Goal: Book appointment/travel/reservation

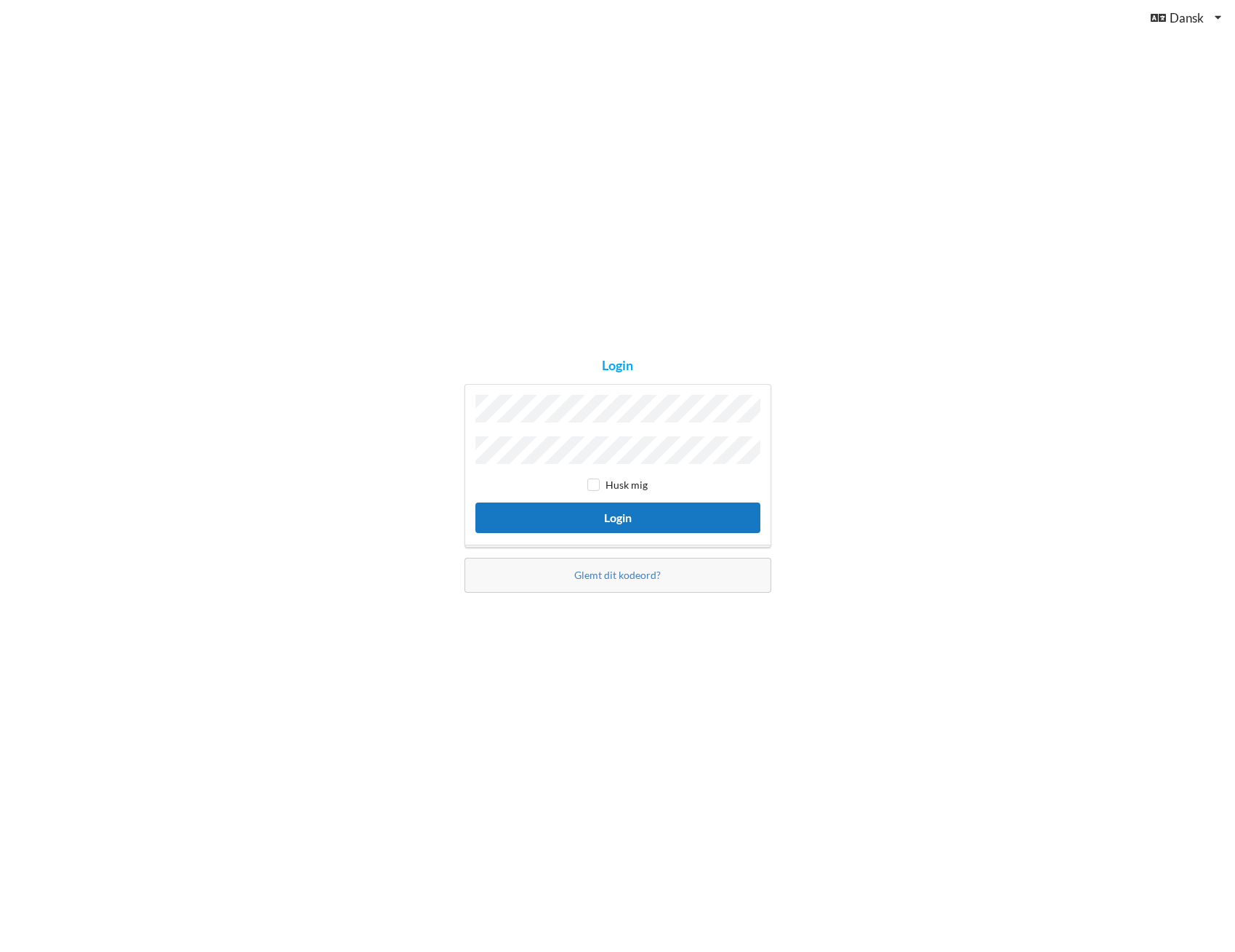
click at [614, 514] on button "Login" at bounding box center [617, 517] width 285 height 30
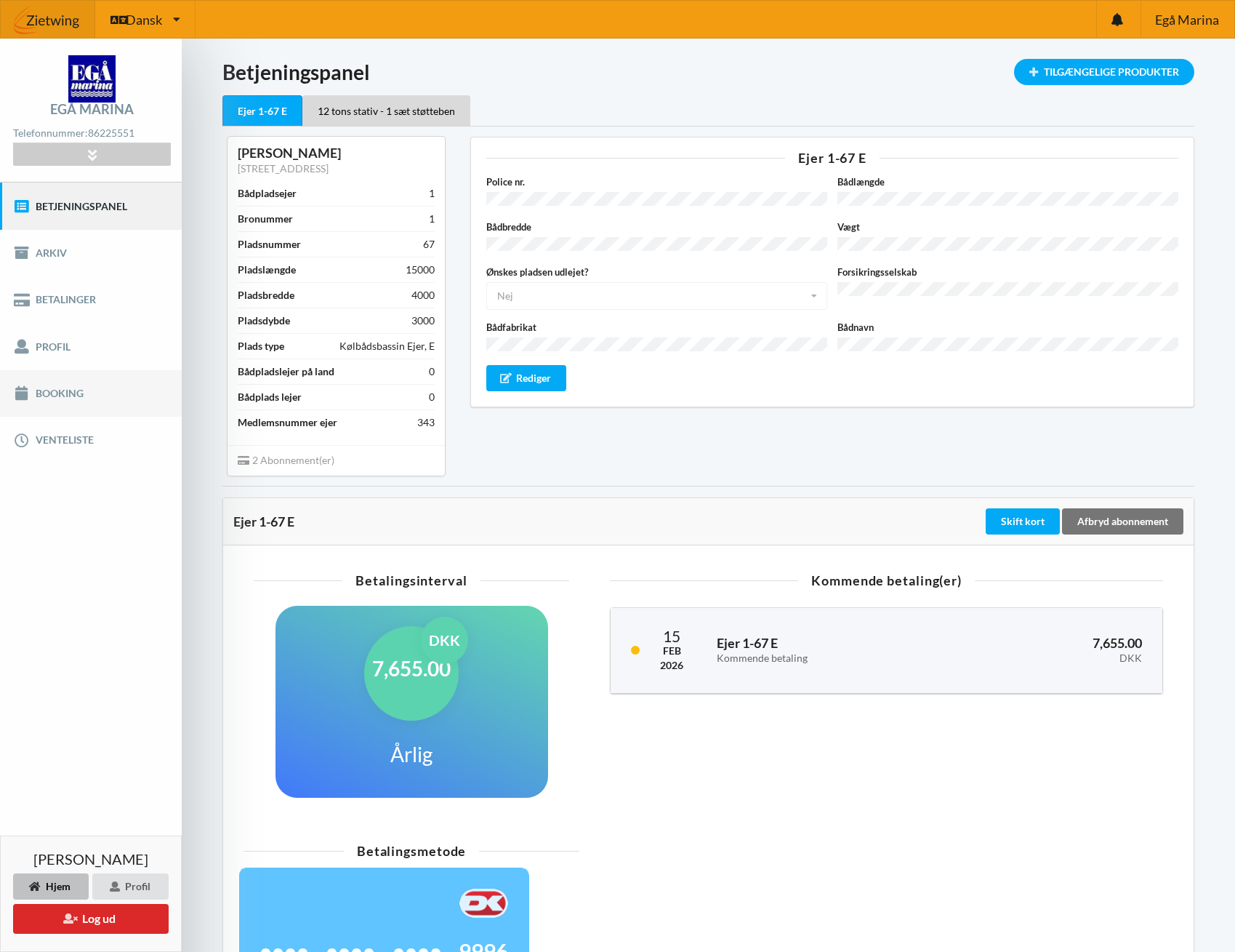
click at [55, 388] on link "Booking" at bounding box center [91, 392] width 182 height 46
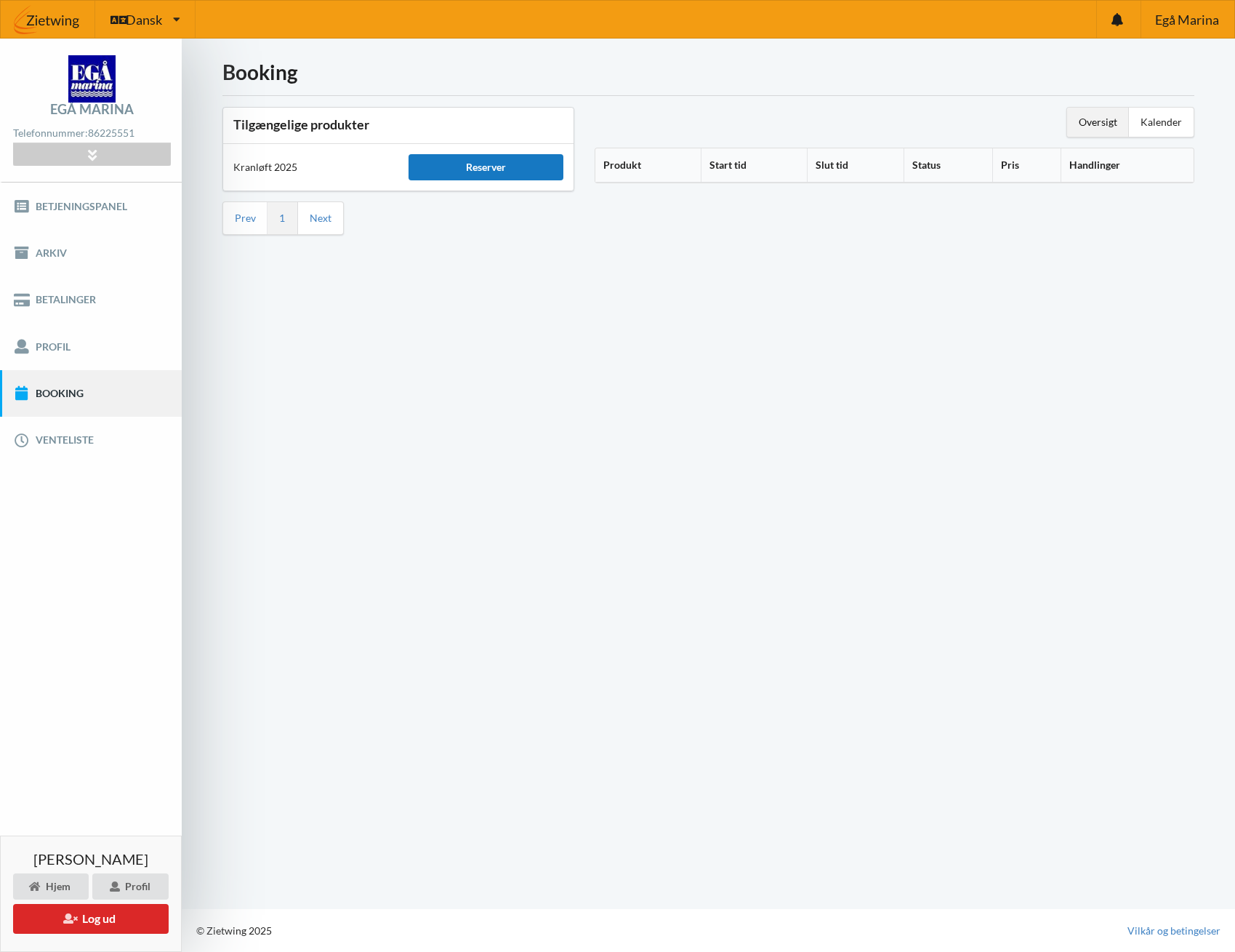
click at [493, 172] on div "Reserver" at bounding box center [486, 167] width 155 height 26
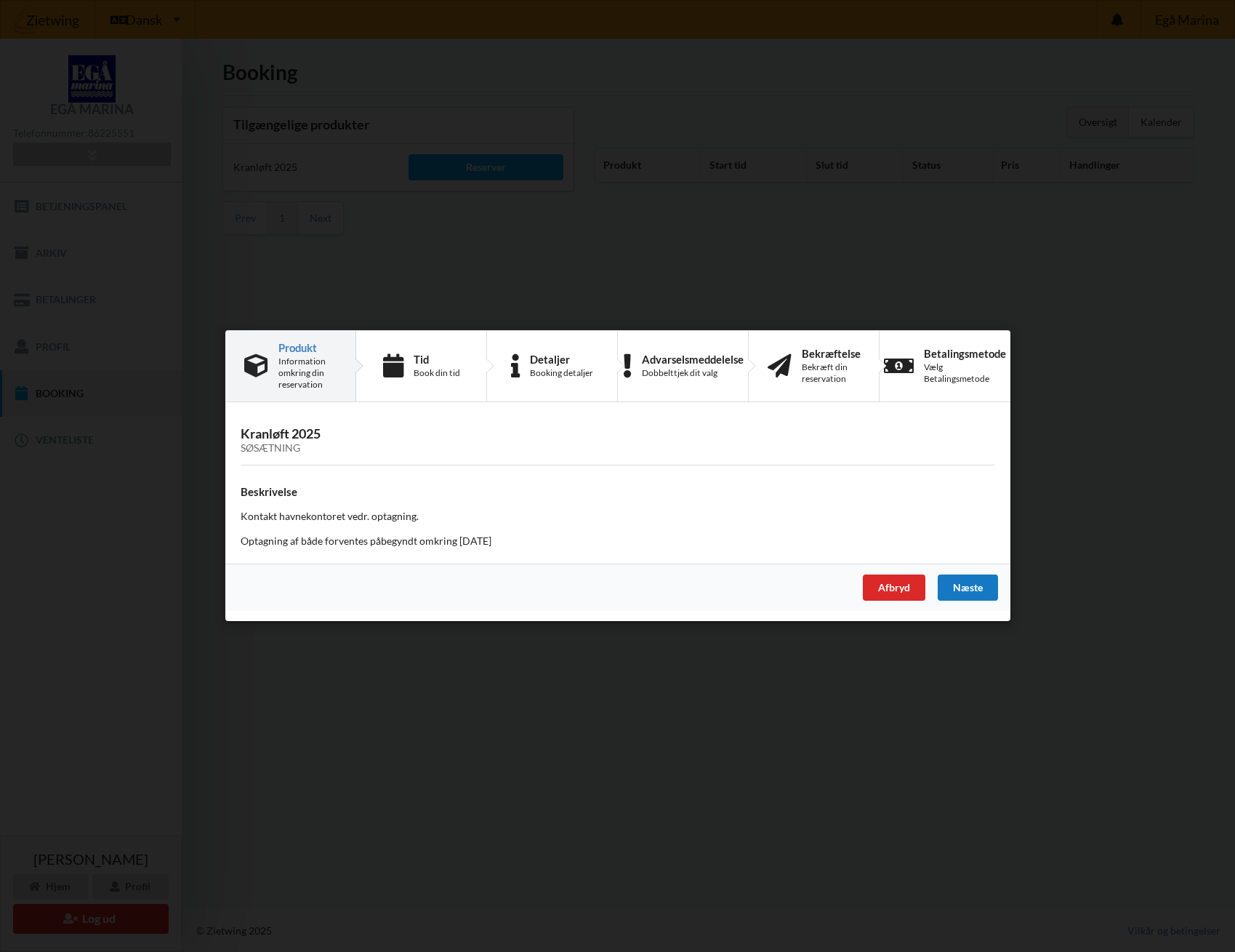
click at [970, 581] on div "Næste" at bounding box center [967, 588] width 60 height 26
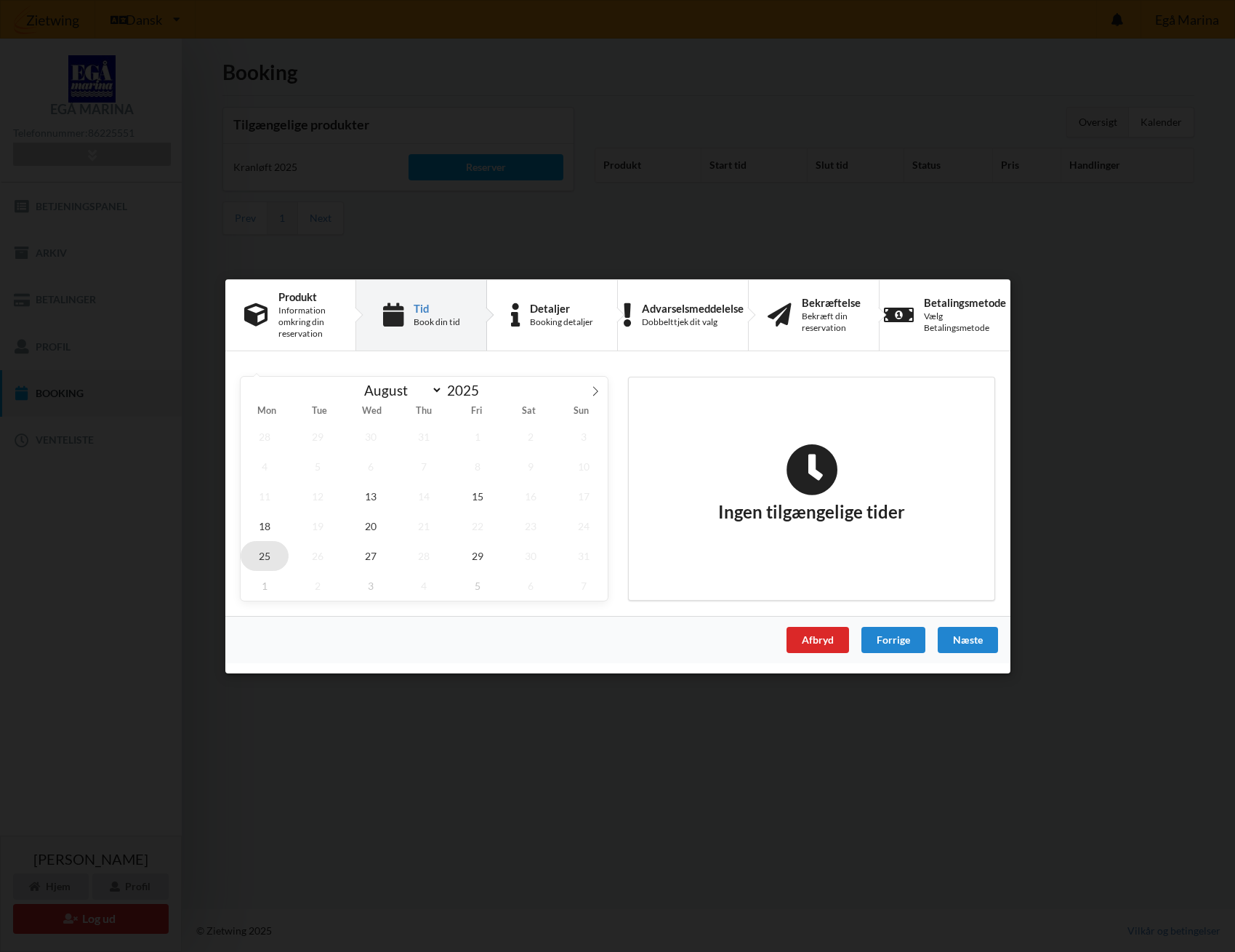
click at [273, 552] on span "25" at bounding box center [265, 555] width 48 height 30
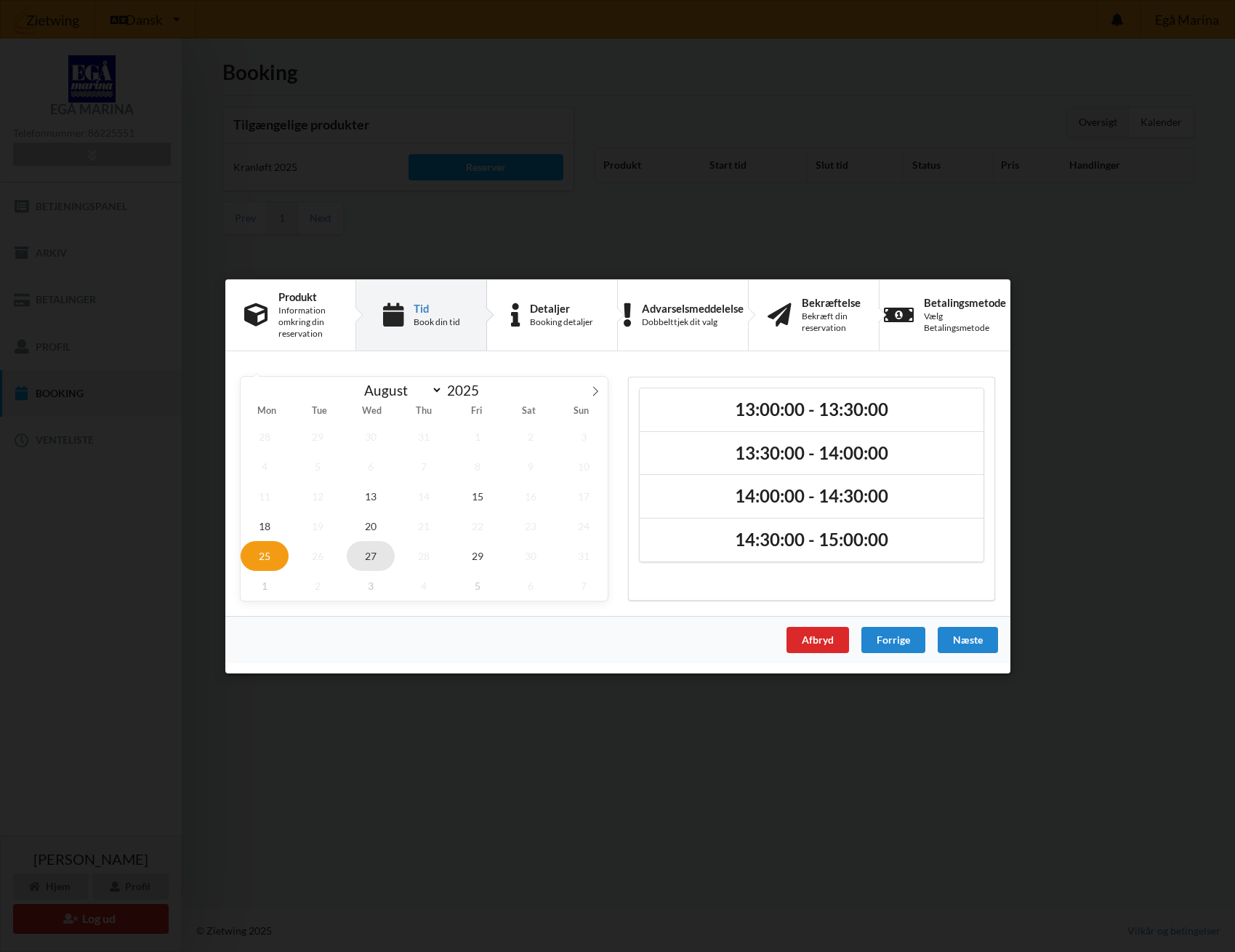
click at [365, 551] on span "27" at bounding box center [370, 555] width 48 height 30
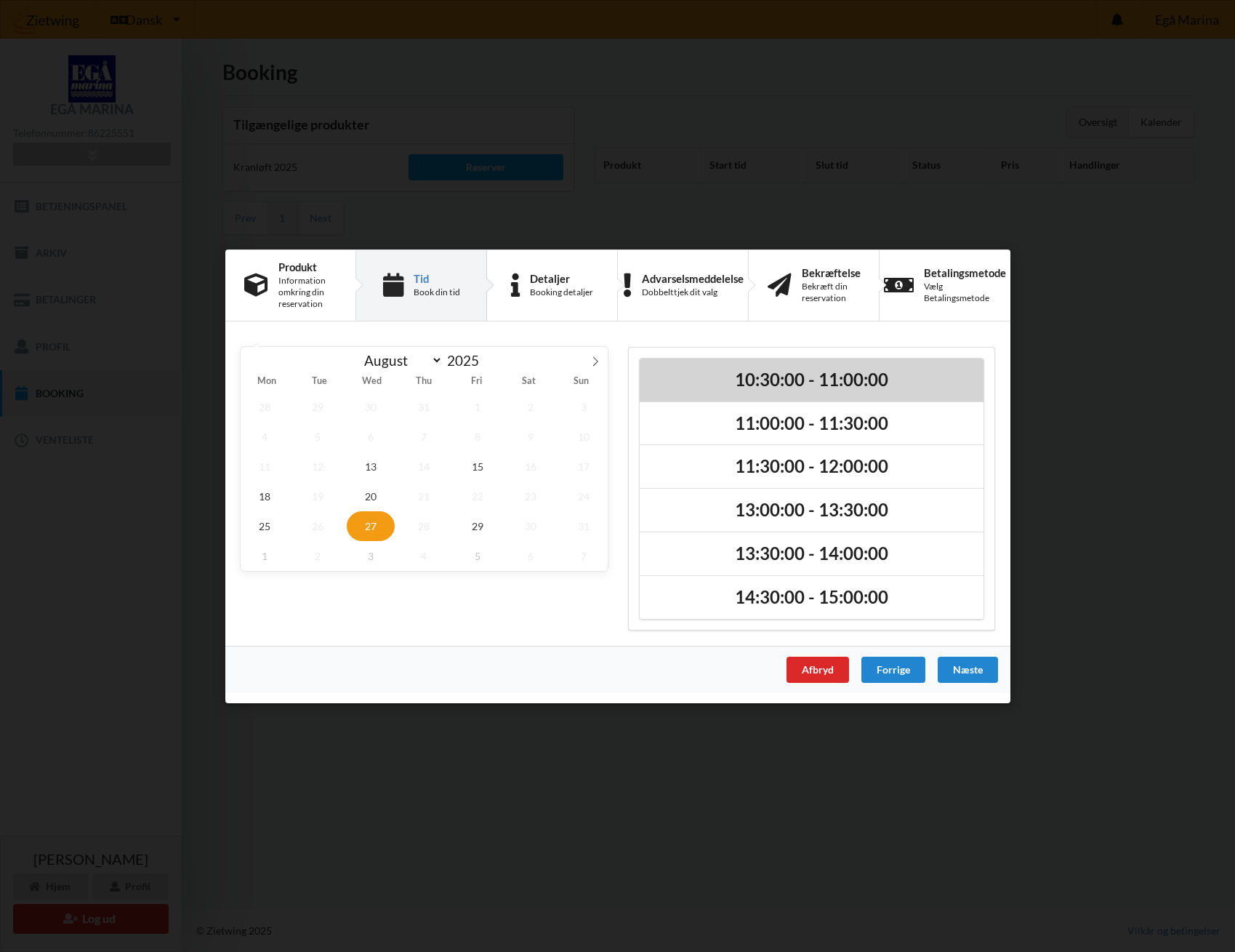
click at [759, 382] on h2 "10:30:00 - 11:00:00" at bounding box center [812, 379] width 324 height 23
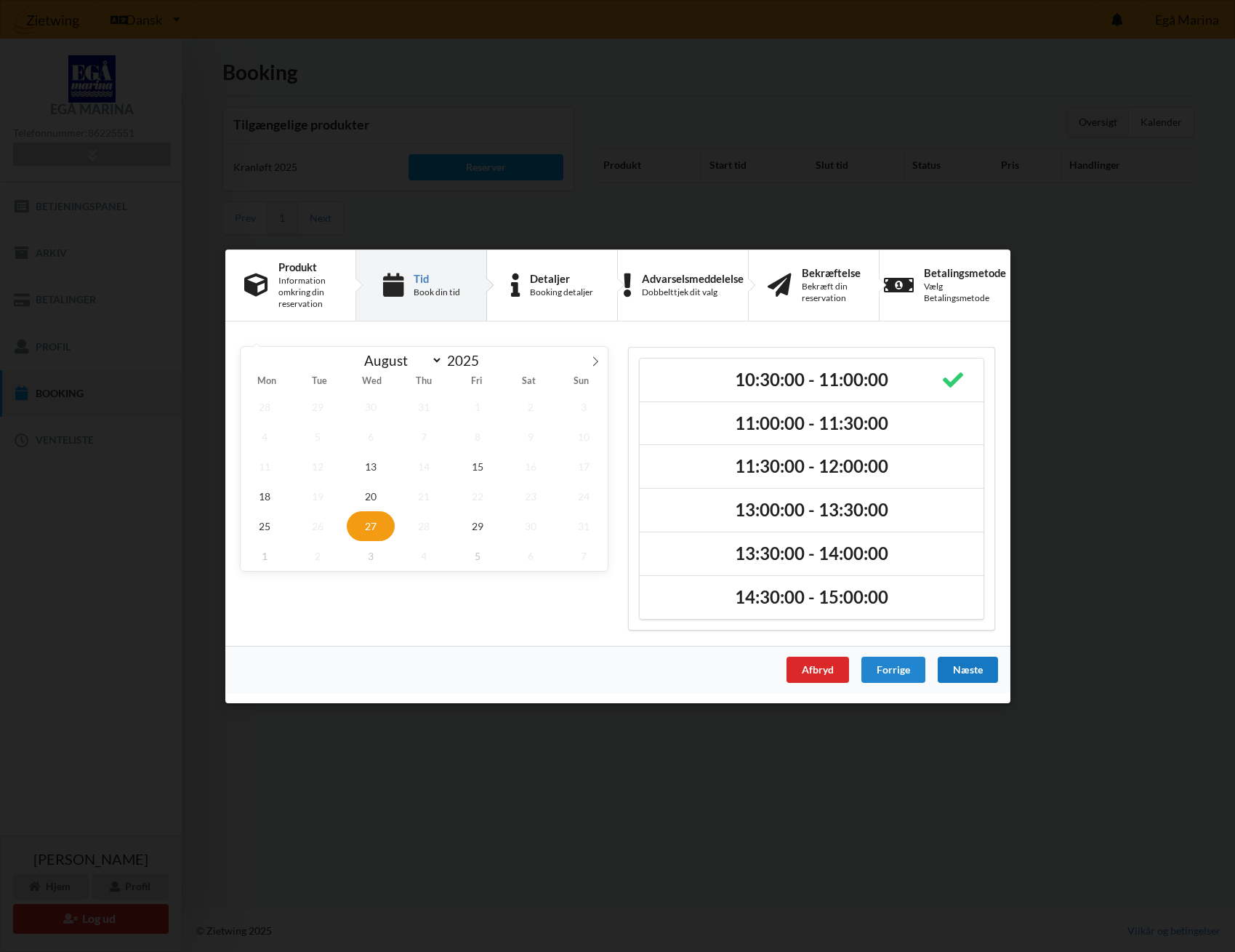
click at [959, 667] on div "Næste" at bounding box center [967, 669] width 60 height 26
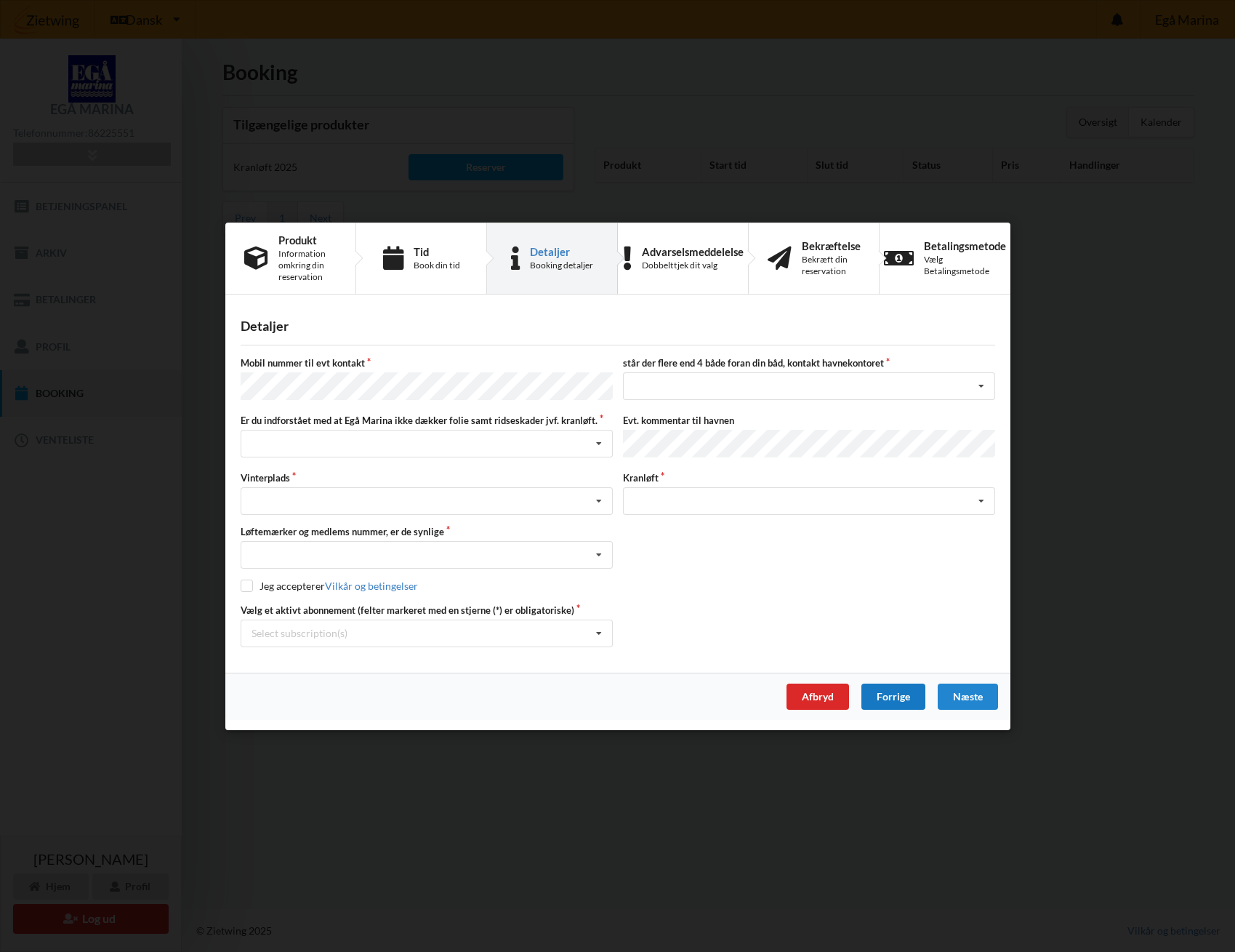
click at [889, 687] on div "Forrige" at bounding box center [893, 696] width 64 height 26
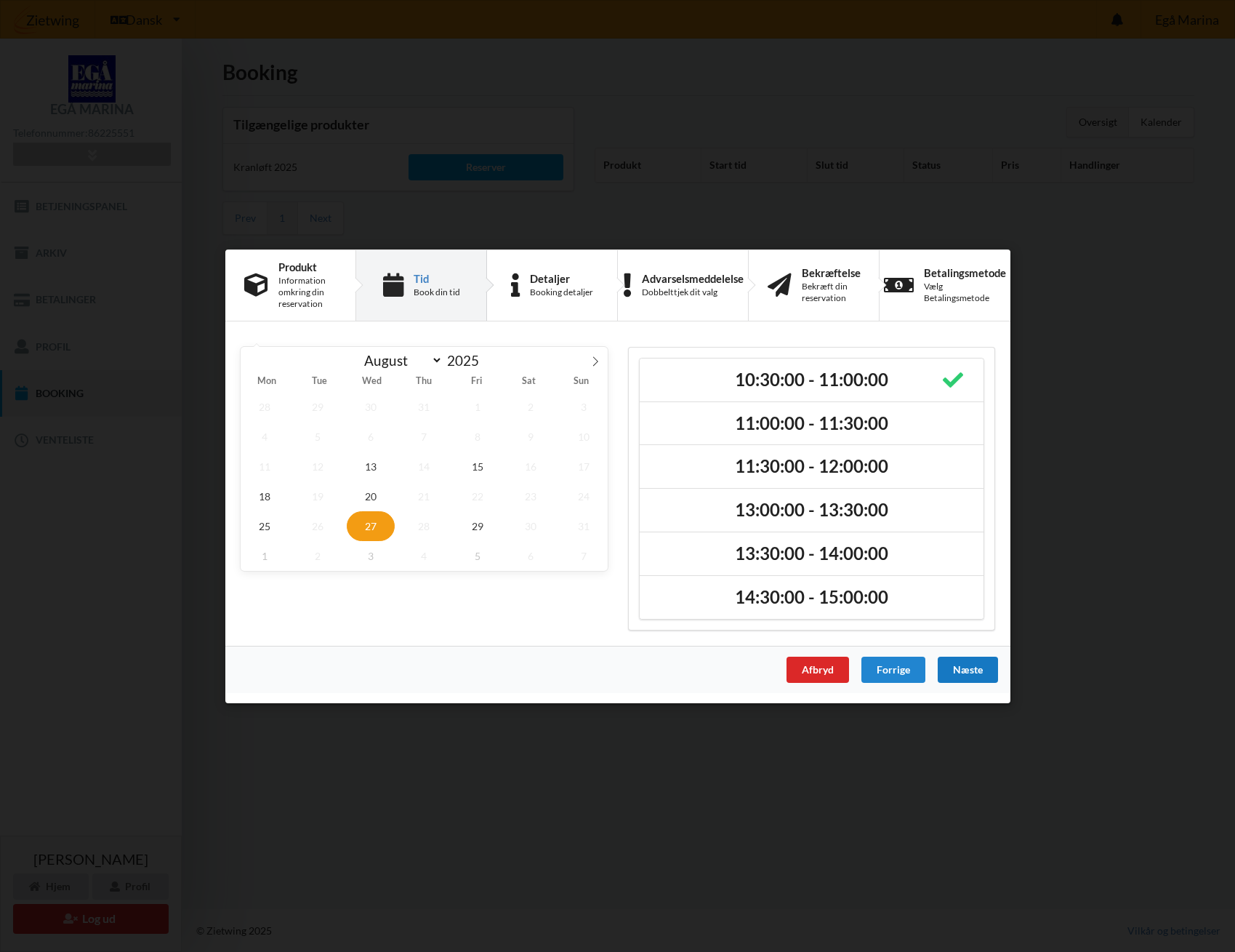
click at [959, 665] on div "Næste" at bounding box center [967, 669] width 60 height 26
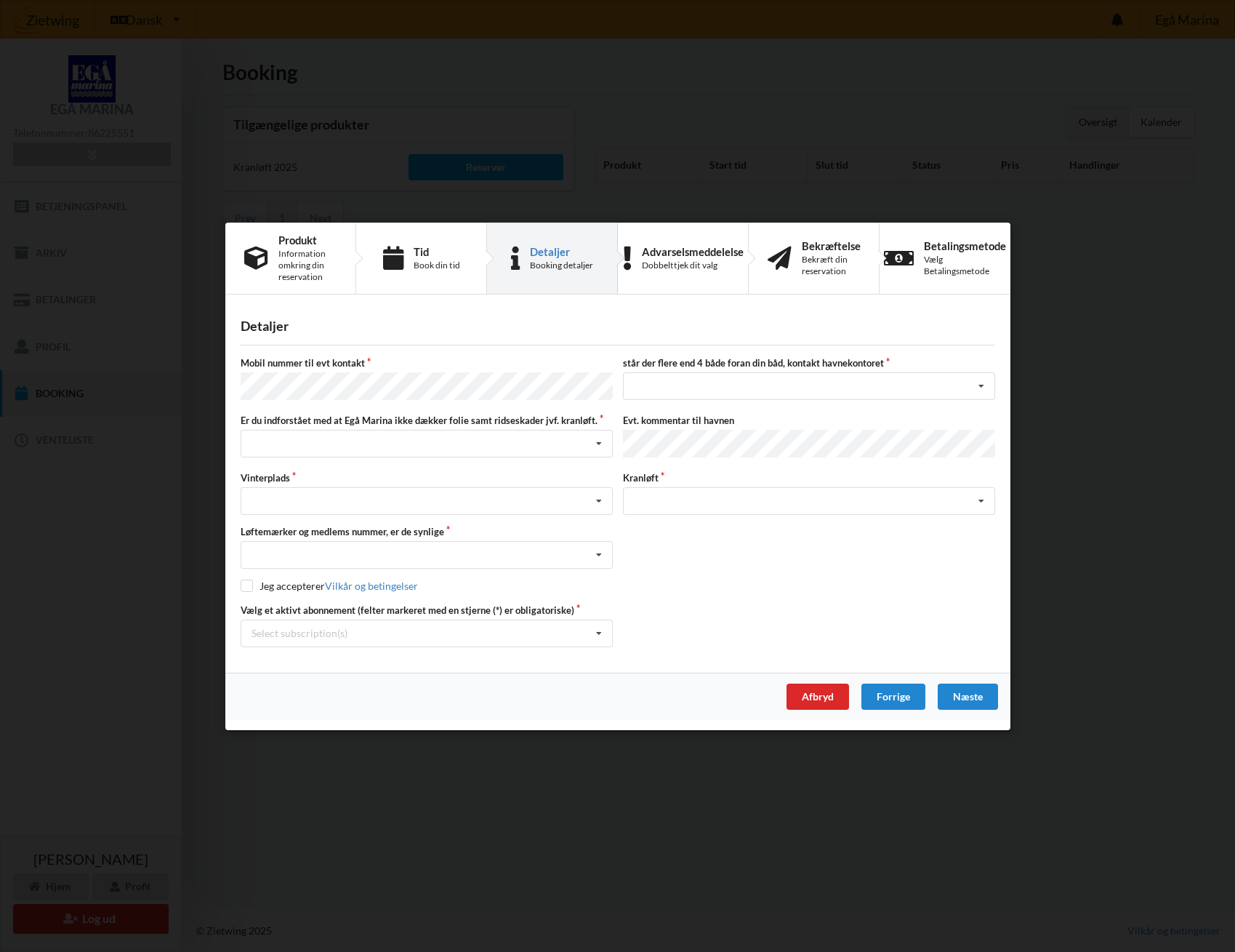
click at [248, 585] on input "checkbox" at bounding box center [247, 586] width 12 height 12
checkbox input "true"
click at [598, 551] on icon at bounding box center [599, 554] width 22 height 27
click at [347, 605] on div "Ja, mine mærker er synlige og intakte" at bounding box center [426, 607] width 371 height 27
click at [599, 495] on icon at bounding box center [599, 501] width 22 height 27
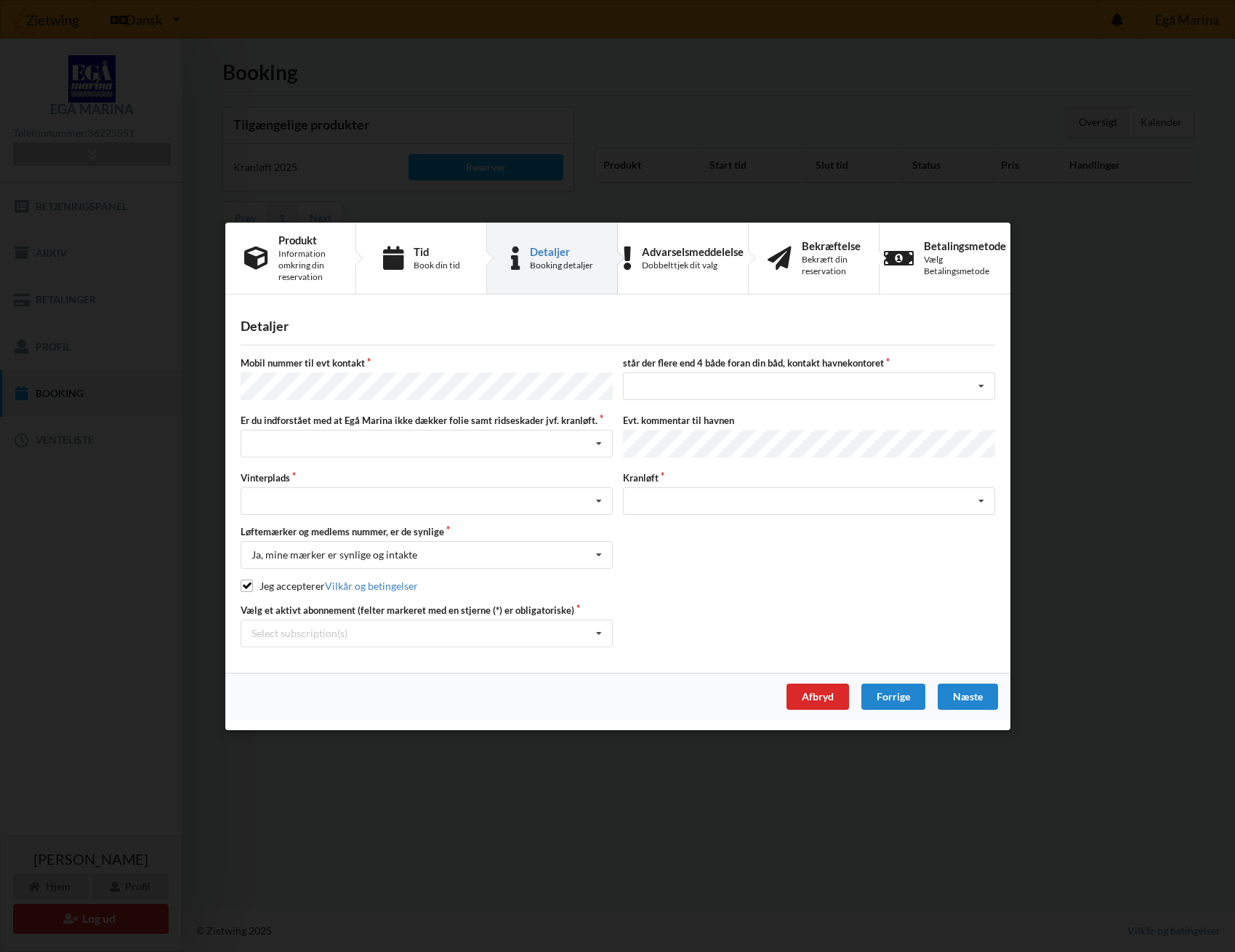
click at [581, 751] on div "Er du sikker på du vil logge ud? Nej Ja Vilkår og betingelser Brugerbetingelser…" at bounding box center [617, 476] width 1235 height 952
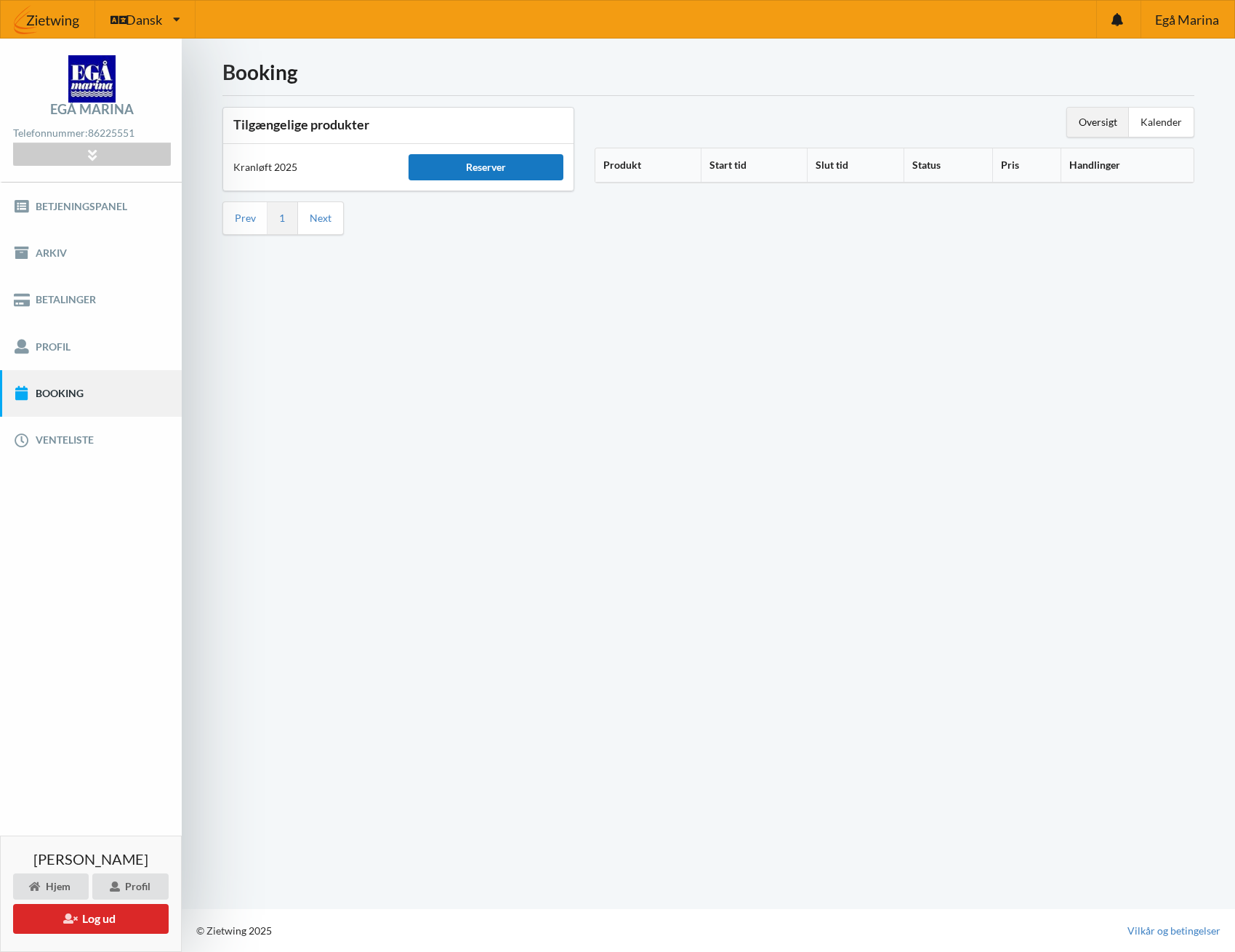
click at [500, 165] on div "Reserver" at bounding box center [486, 167] width 155 height 26
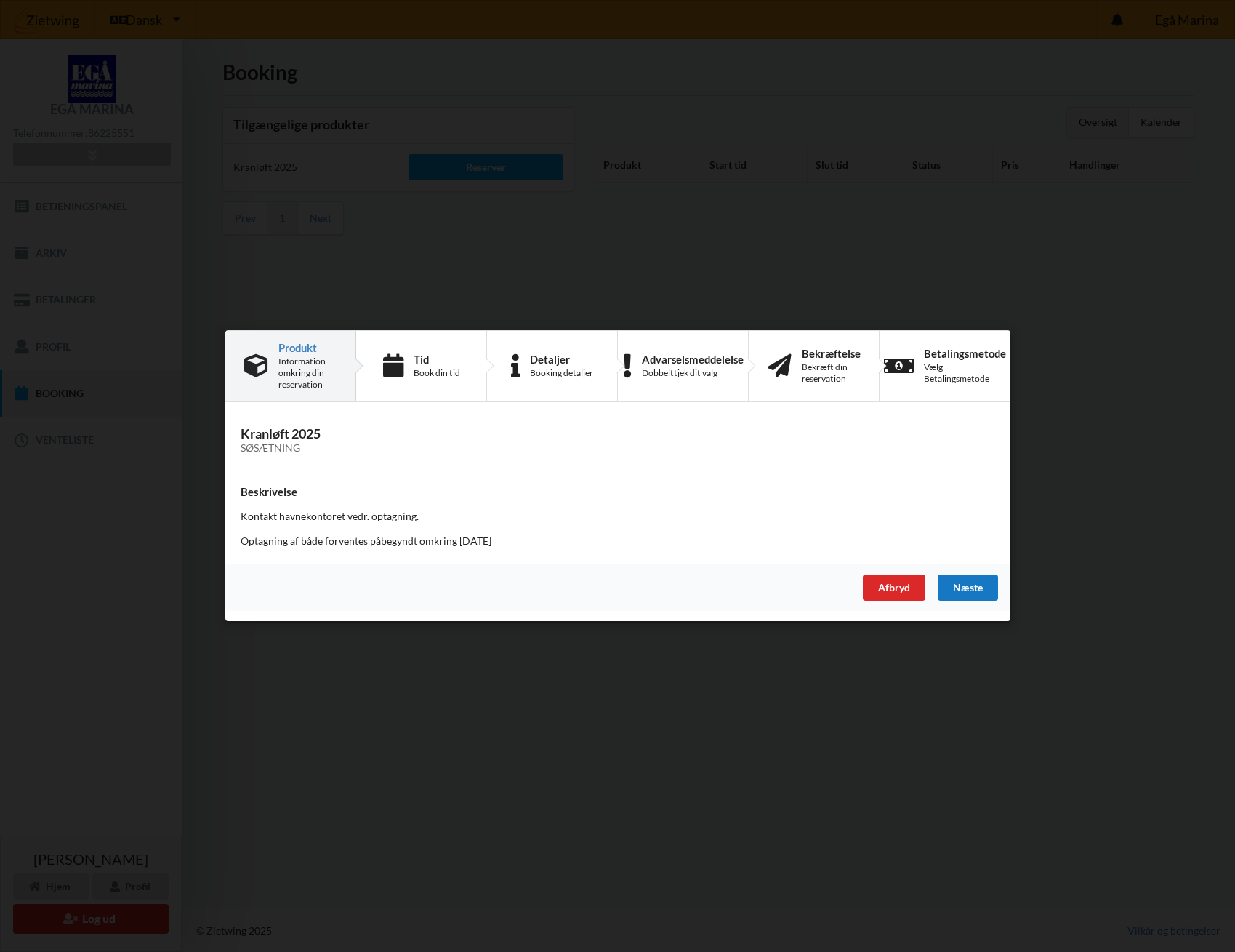
click at [960, 585] on div "Næste" at bounding box center [967, 588] width 60 height 26
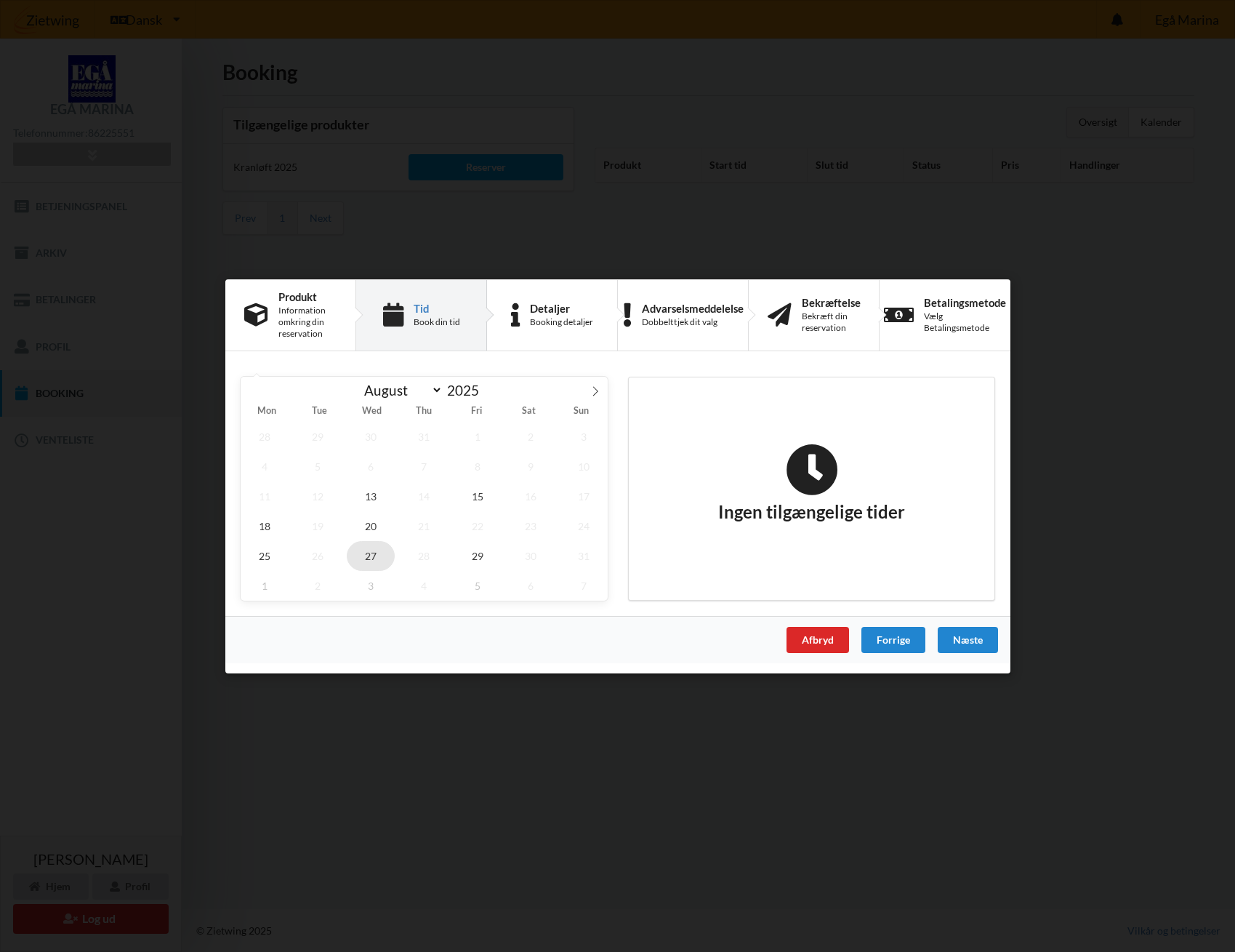
click at [373, 554] on span "27" at bounding box center [370, 555] width 48 height 30
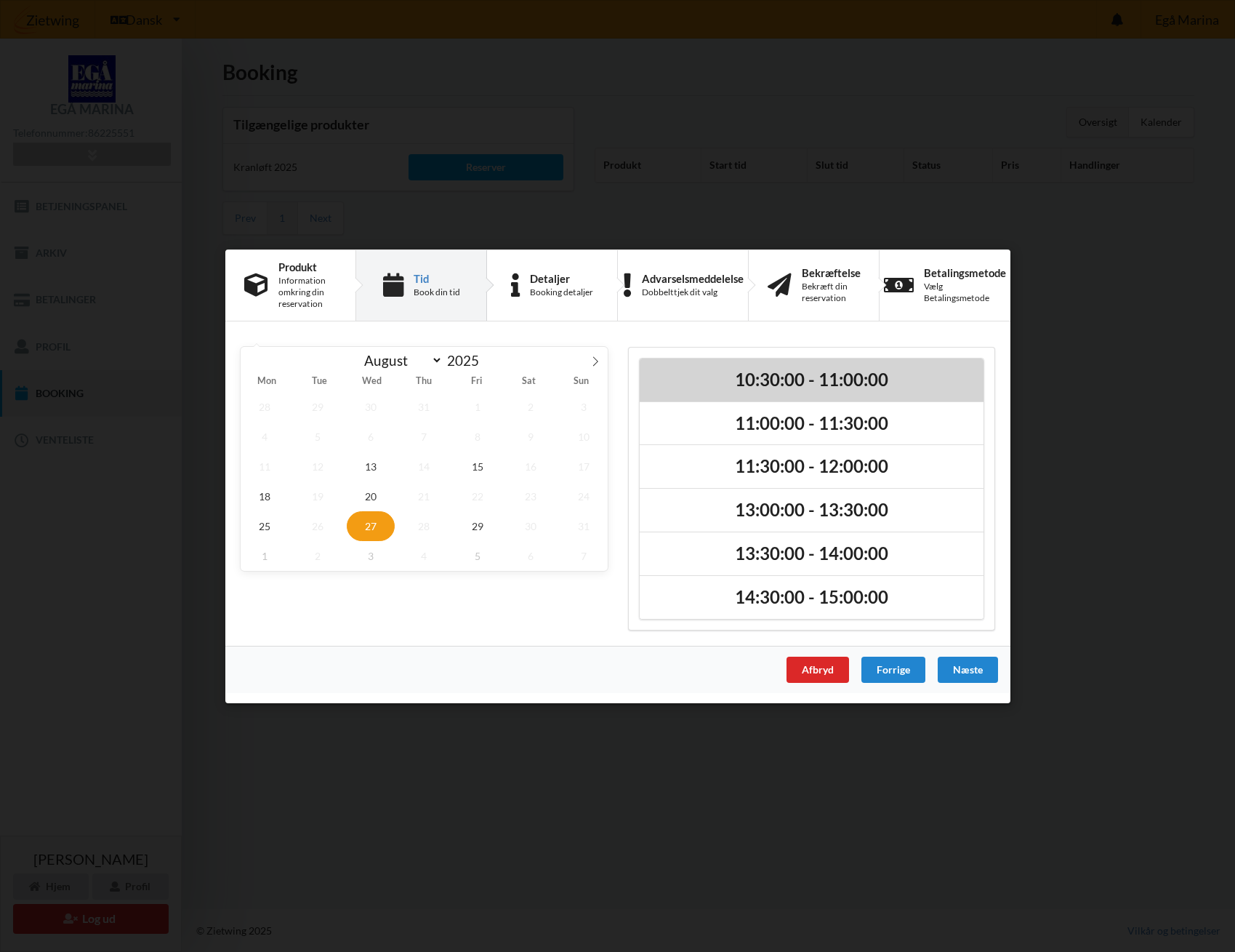
click at [775, 378] on h2 "10:30:00 - 11:00:00" at bounding box center [812, 379] width 324 height 23
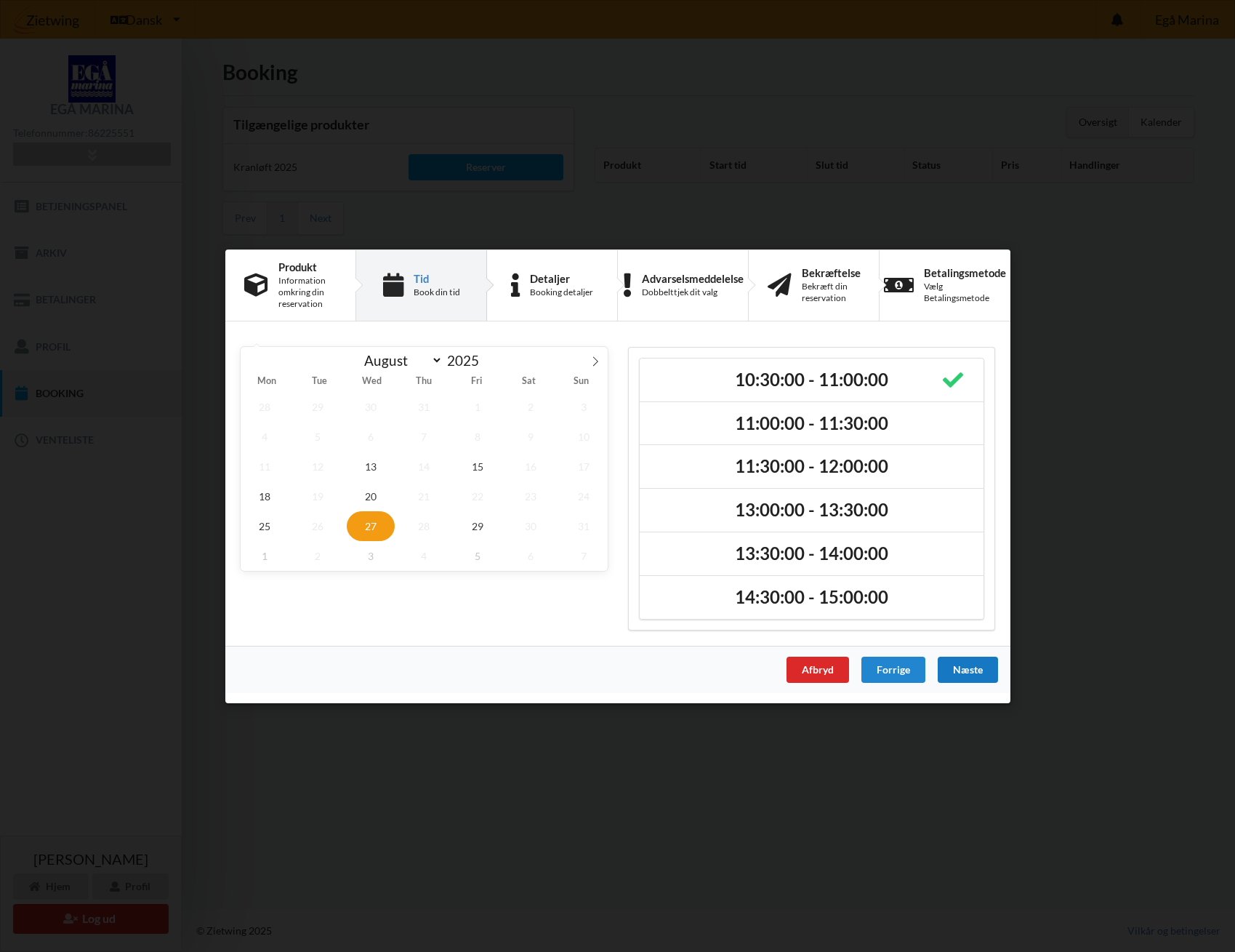
click at [976, 665] on div "Næste" at bounding box center [967, 669] width 60 height 26
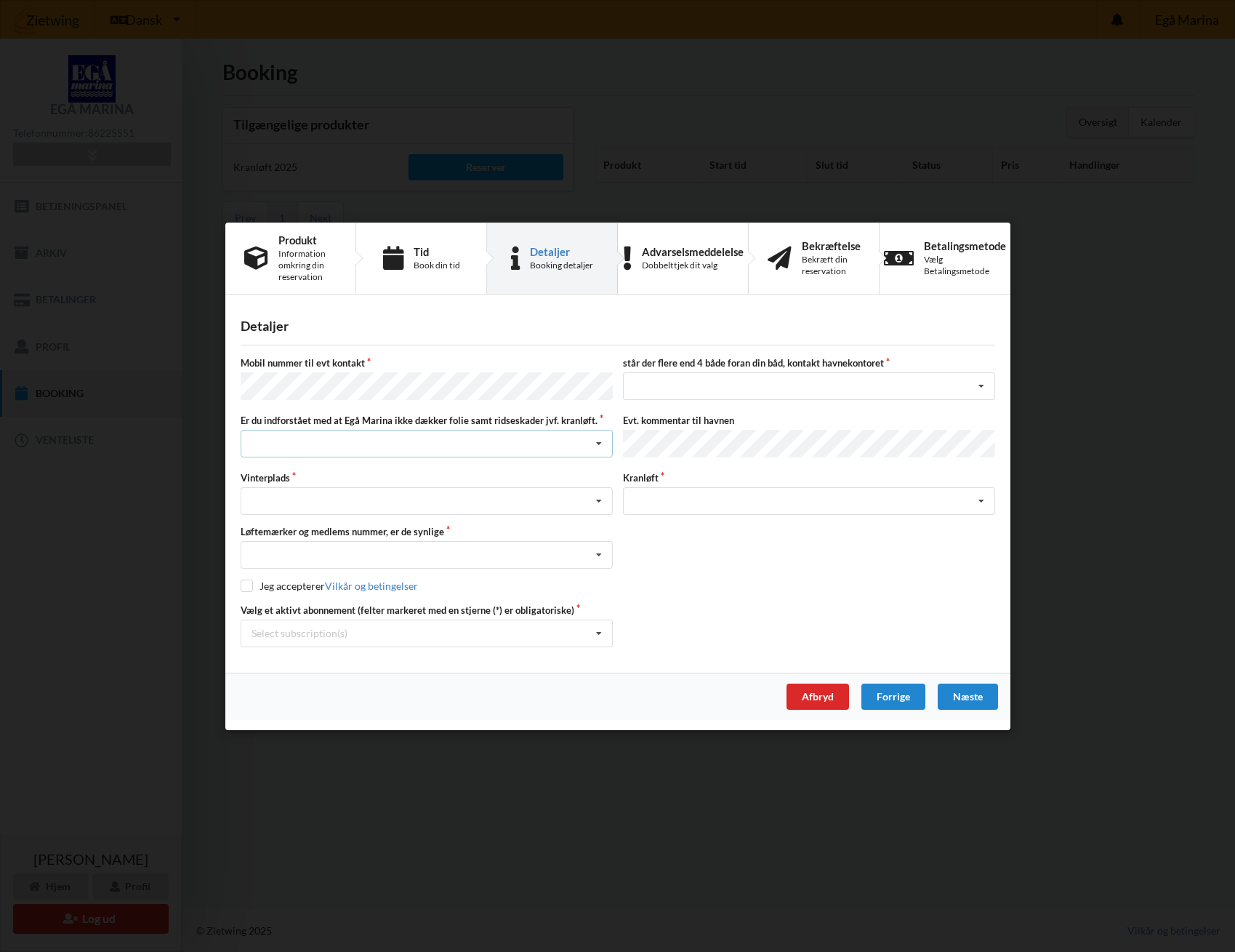
click at [600, 443] on icon at bounding box center [599, 444] width 22 height 27
click at [372, 501] on div "Jeg tager selv ansvaret for folie samt ridseskader ved kranløft" at bounding box center [426, 506] width 371 height 27
click at [448, 552] on div "Nej, jeg kontakter havnekontoret inden løftet Ja, mine mærker er synlige og int…" at bounding box center [427, 555] width 373 height 28
click at [349, 607] on div "Ja, mine mærker er synlige og intakte" at bounding box center [426, 607] width 371 height 27
click at [242, 582] on input "checkbox" at bounding box center [247, 586] width 12 height 12
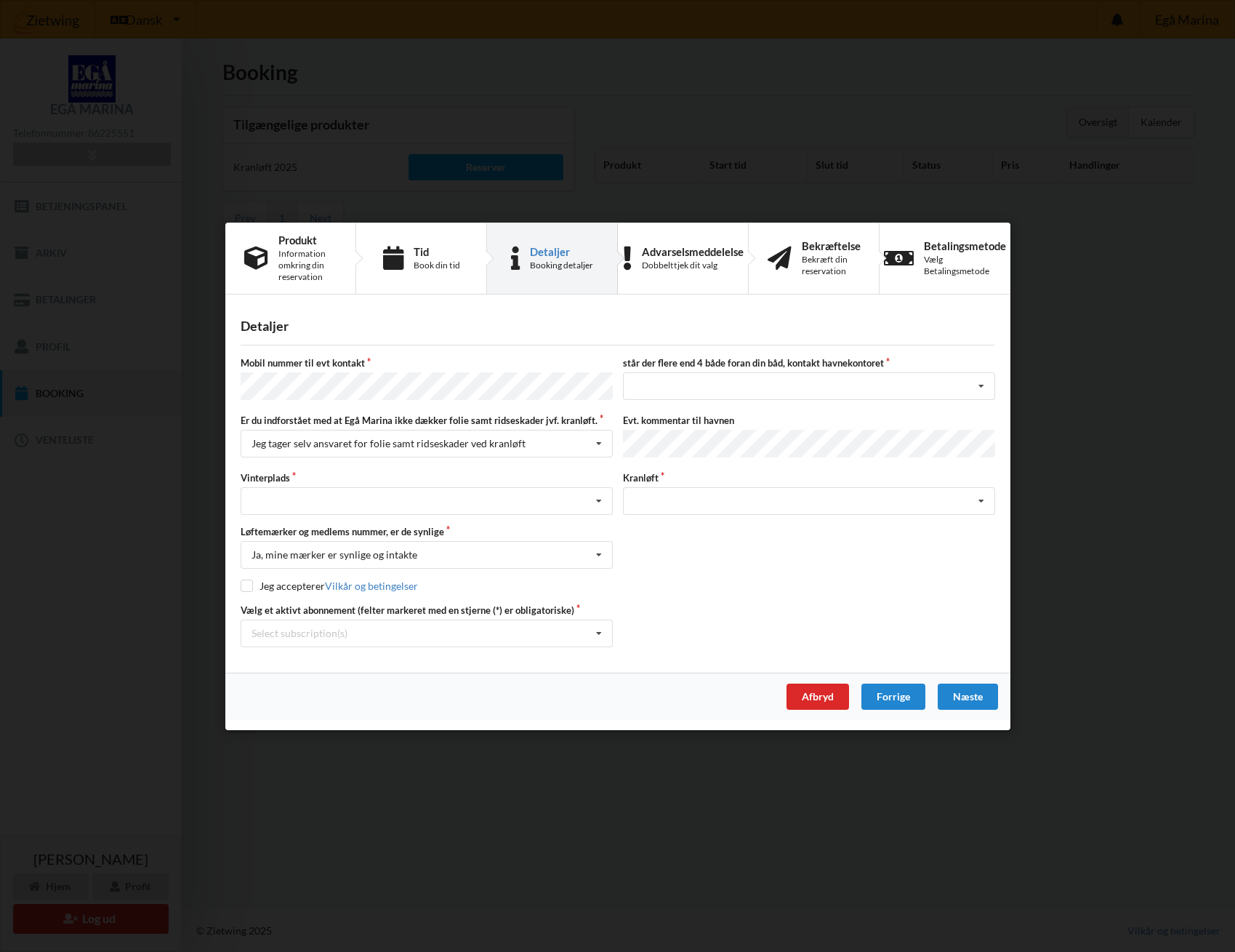
checkbox input "true"
click at [983, 385] on icon at bounding box center [981, 386] width 22 height 27
click at [659, 417] on div "nej" at bounding box center [809, 412] width 371 height 27
click at [600, 497] on icon at bounding box center [599, 501] width 22 height 27
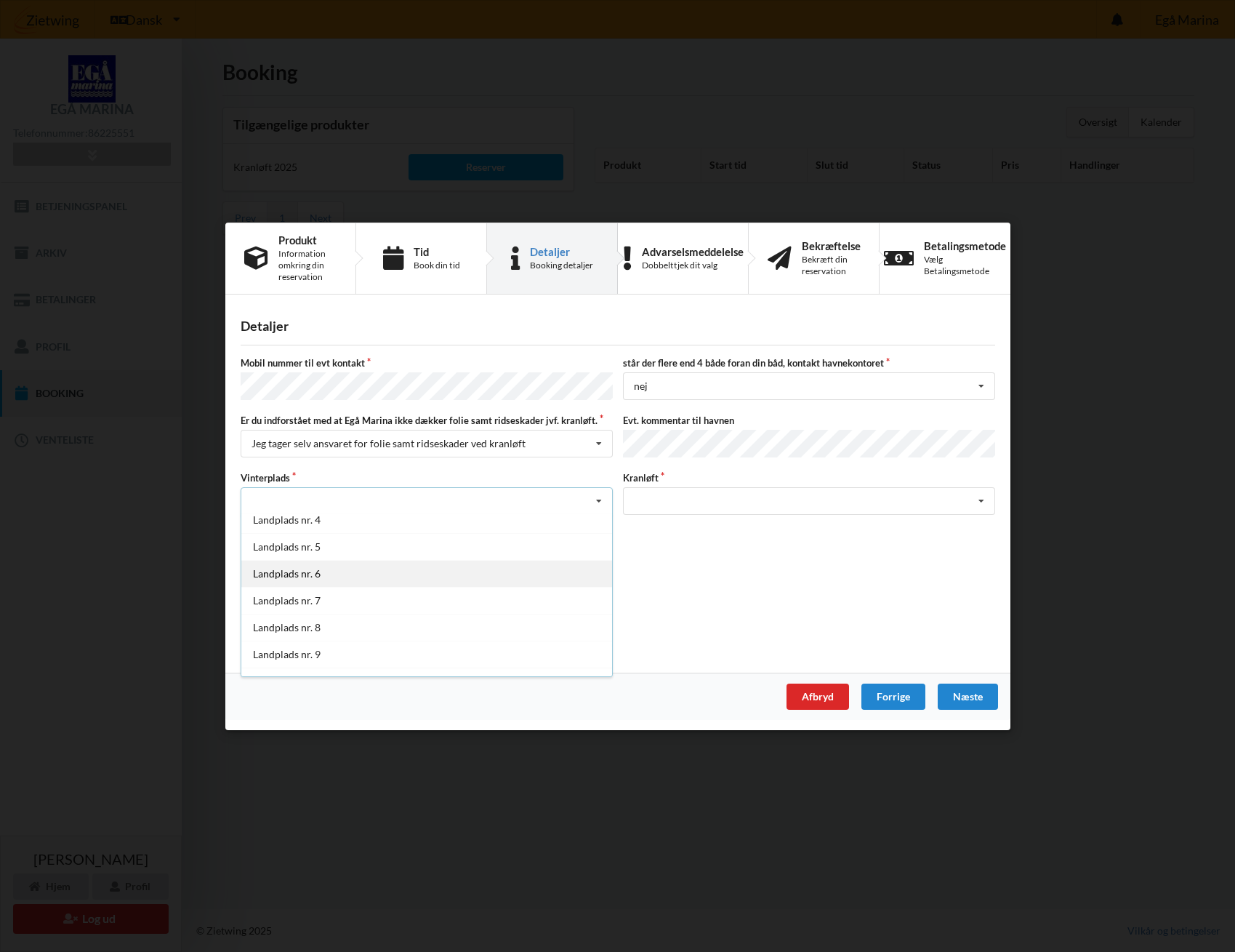
scroll to position [87, 0]
click at [307, 548] on div "Landplads nr. 5" at bounding box center [426, 547] width 371 height 27
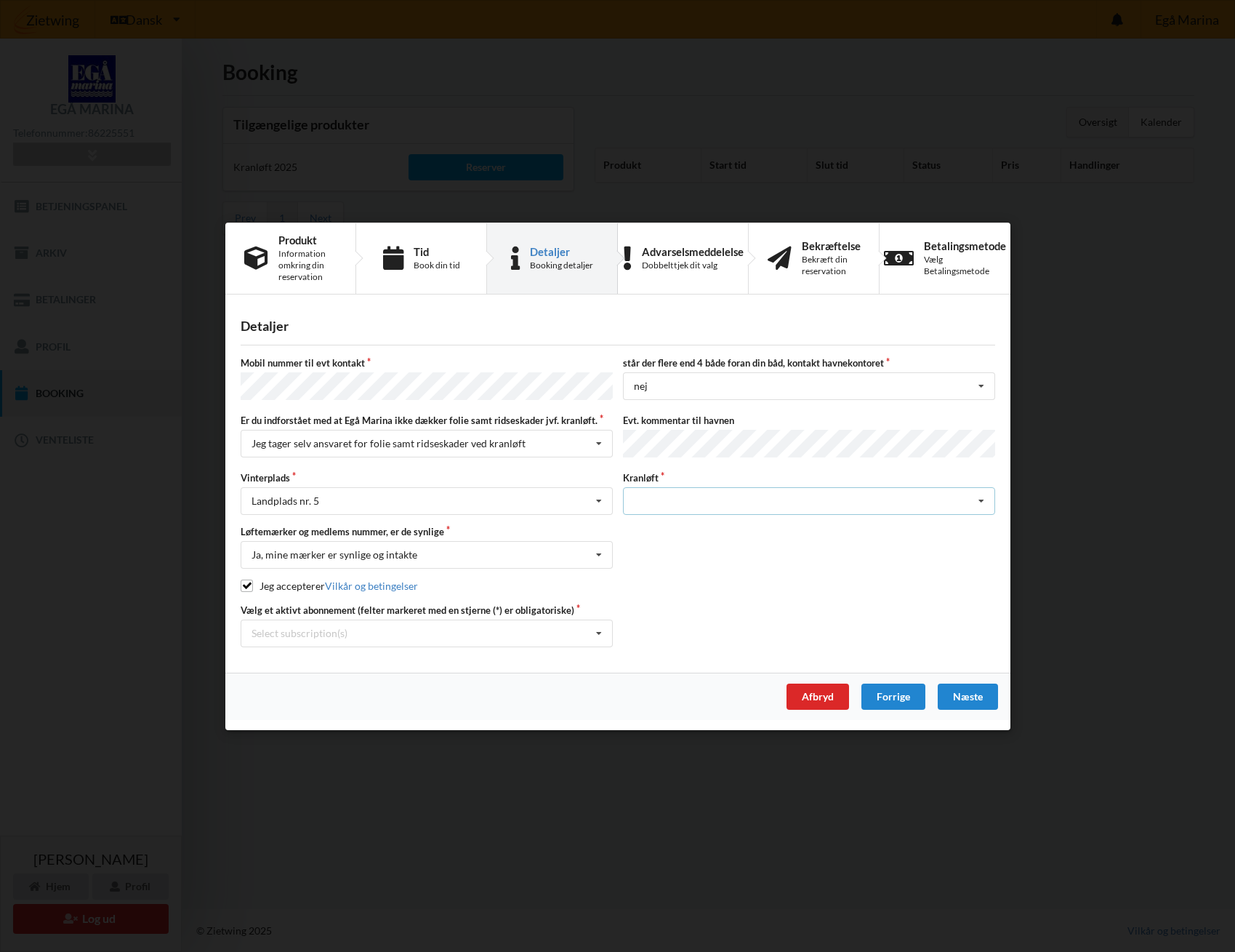
click at [983, 498] on icon at bounding box center [981, 501] width 22 height 27
click at [654, 526] on div "Søsætning" at bounding box center [809, 527] width 371 height 27
click at [978, 694] on div "Næste" at bounding box center [967, 696] width 60 height 26
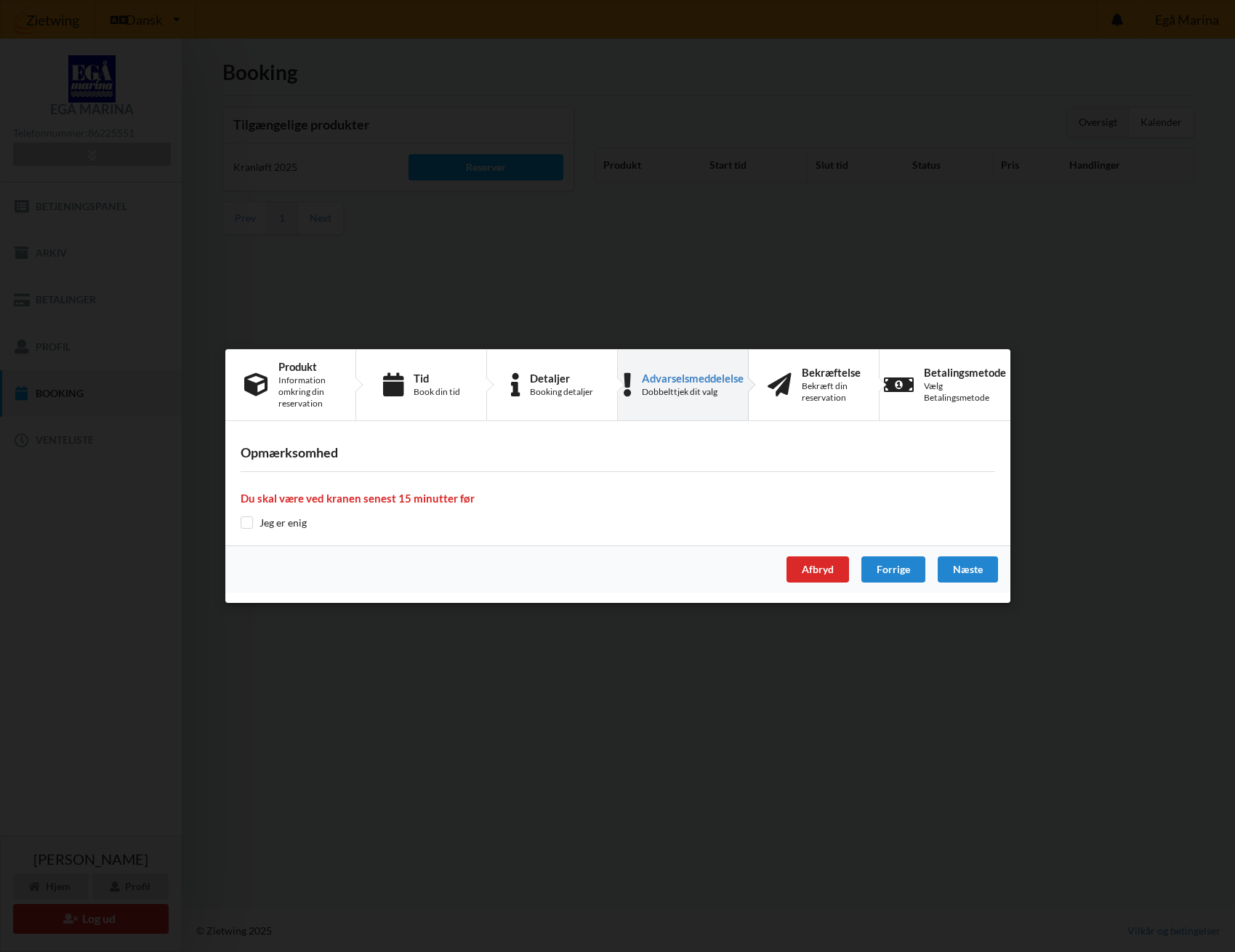
click at [247, 525] on input "checkbox" at bounding box center [247, 522] width 12 height 12
checkbox input "true"
click at [957, 569] on div "Næste" at bounding box center [967, 569] width 60 height 26
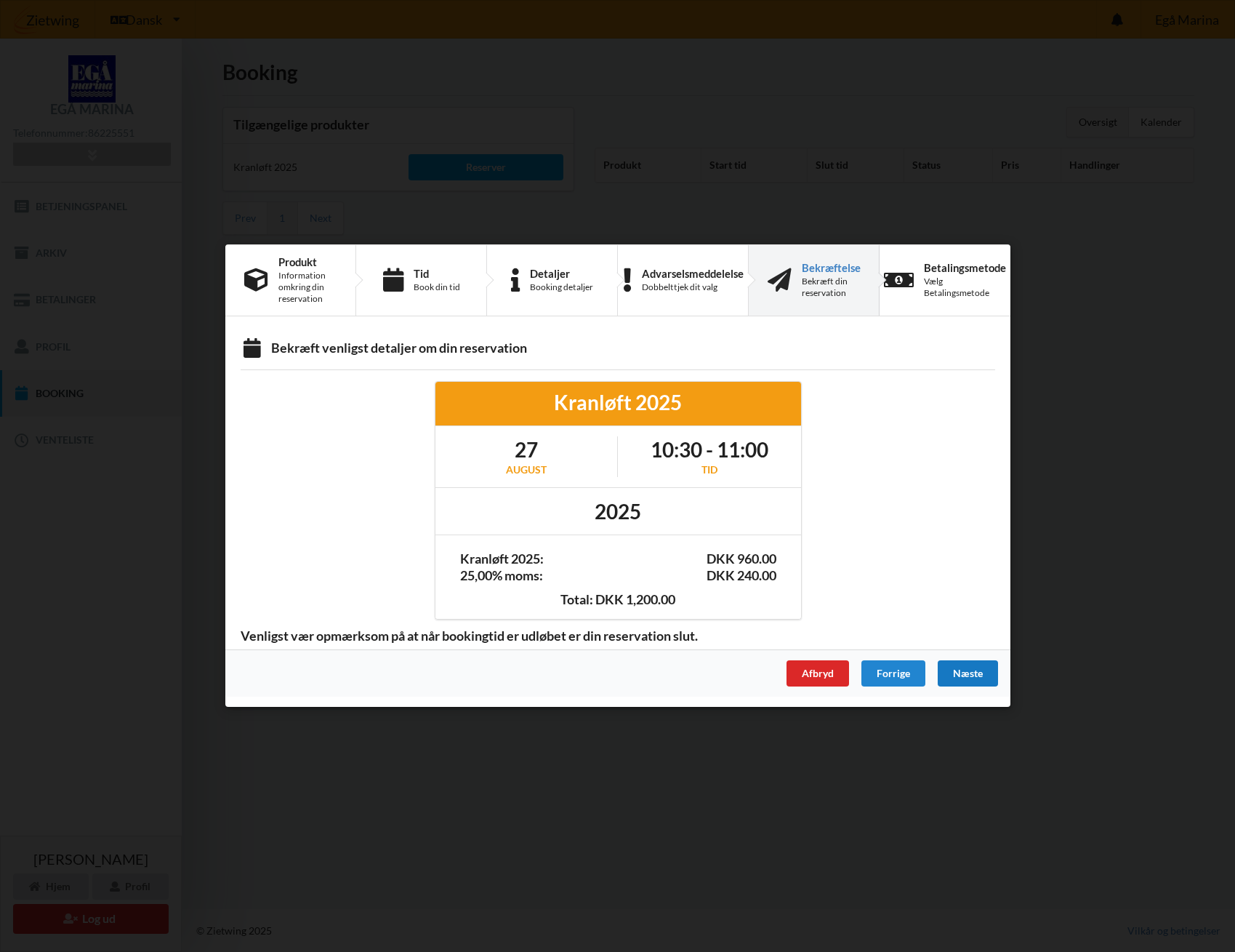
click at [967, 672] on div "Næste" at bounding box center [967, 674] width 60 height 26
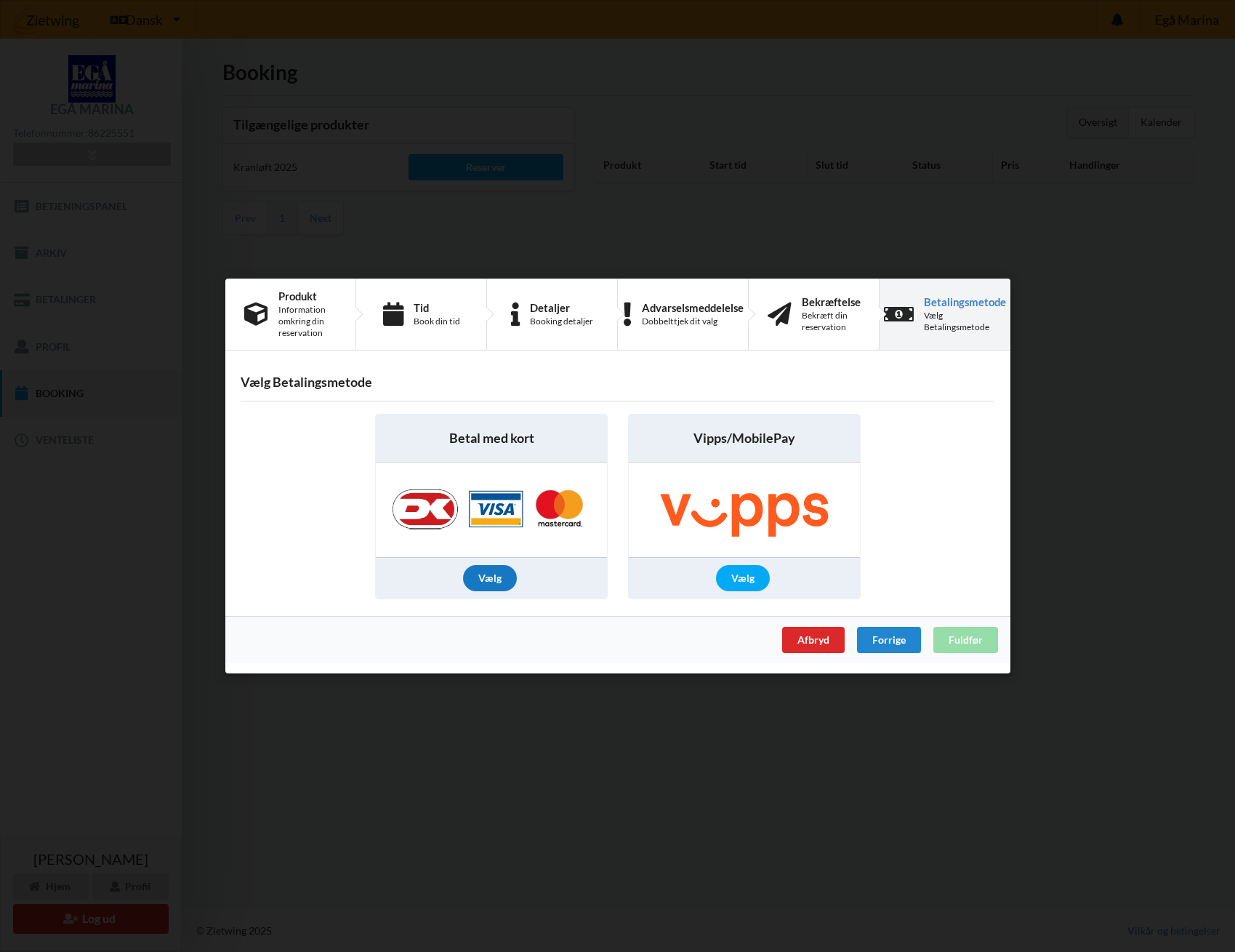
click at [490, 581] on div "Vælg" at bounding box center [490, 578] width 54 height 26
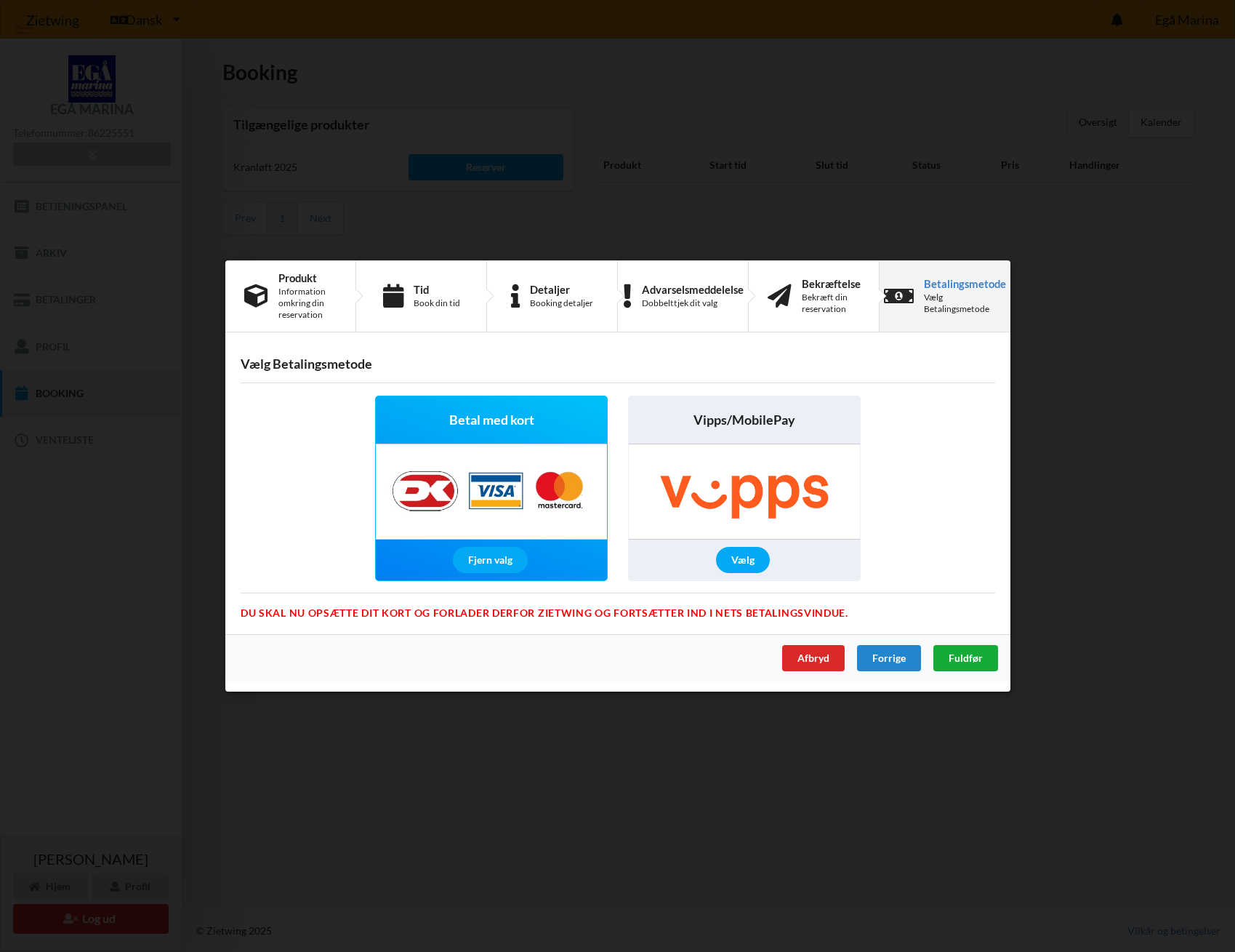
click at [970, 661] on span "Fuldfør" at bounding box center [964, 658] width 34 height 12
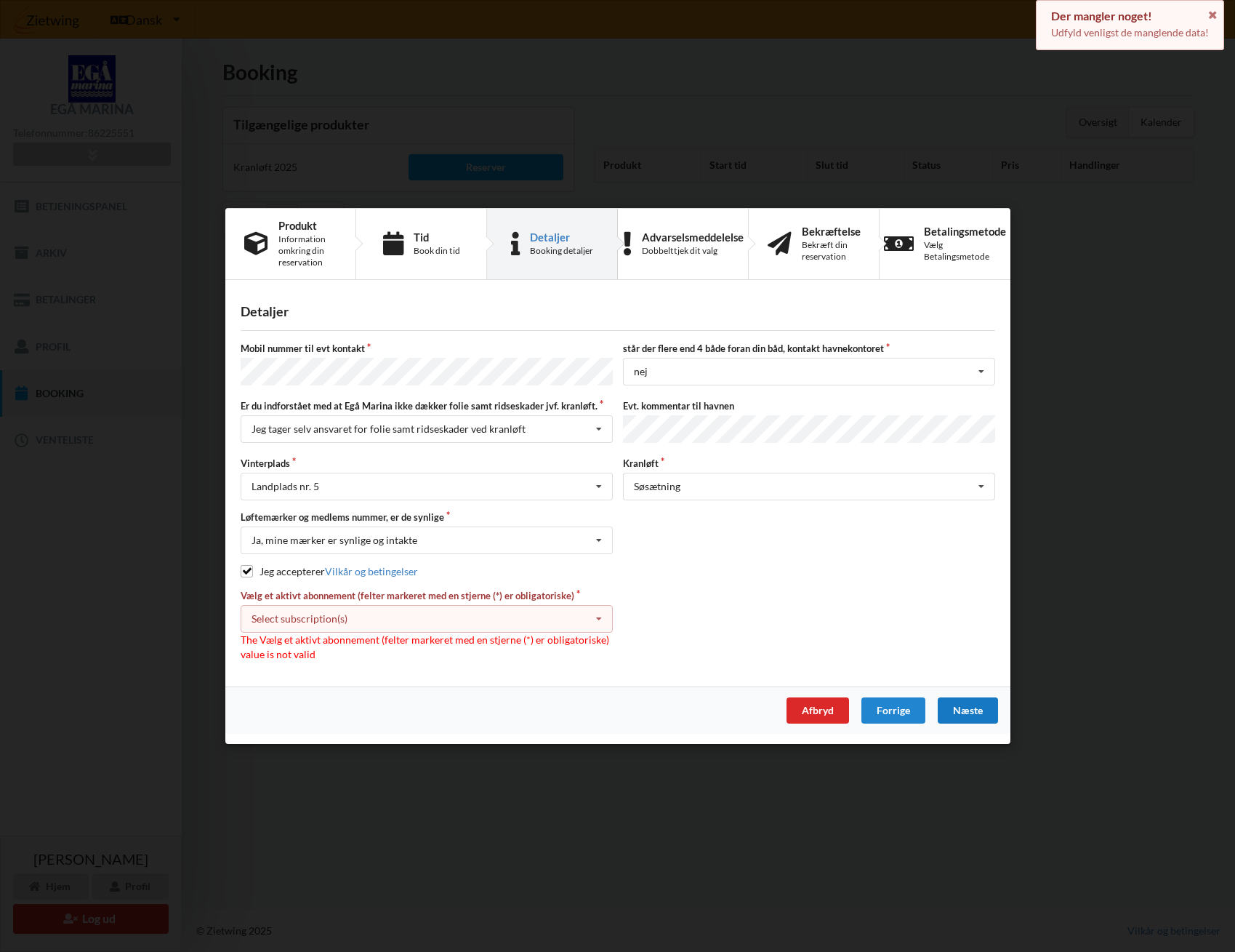
click at [599, 616] on icon at bounding box center [599, 619] width 22 height 27
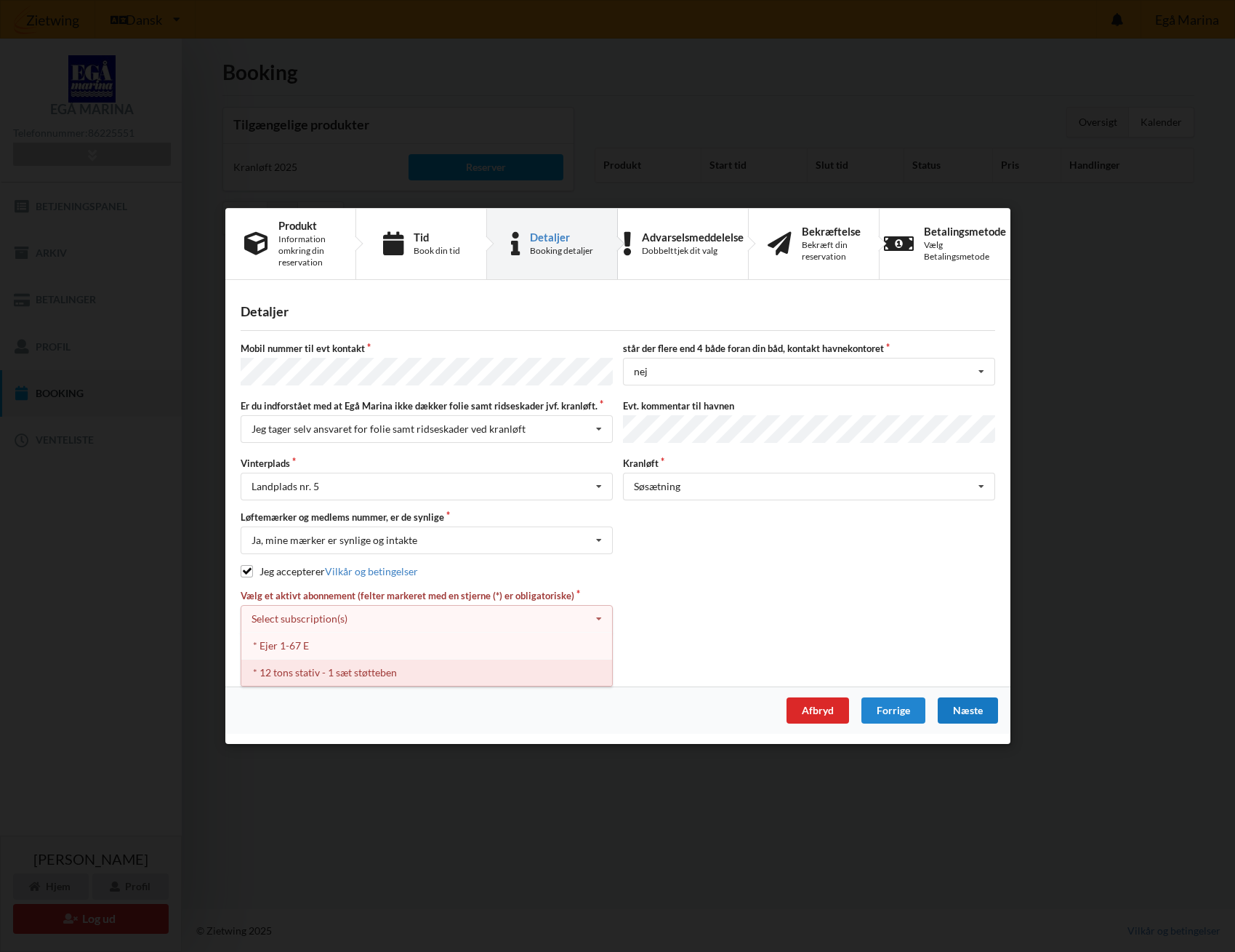
click at [308, 667] on div "* 12 tons stativ - 1 sæt støtteben" at bounding box center [426, 672] width 371 height 27
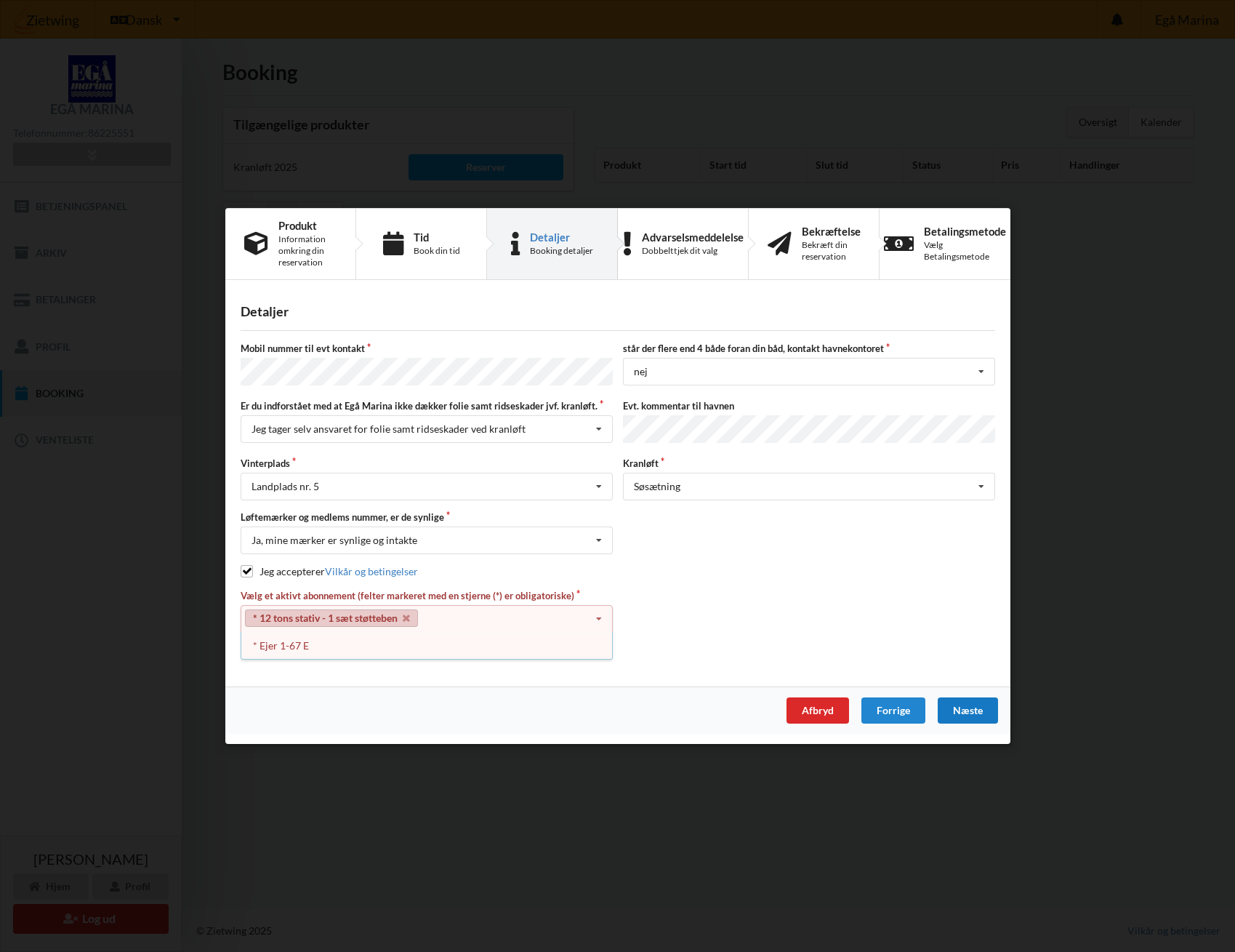
click at [651, 578] on div "Mobil nummer til evt kontakt står der flere end 4 både foran din båd, kontakt h…" at bounding box center [618, 501] width 755 height 319
click at [974, 708] on div "Næste" at bounding box center [967, 710] width 60 height 26
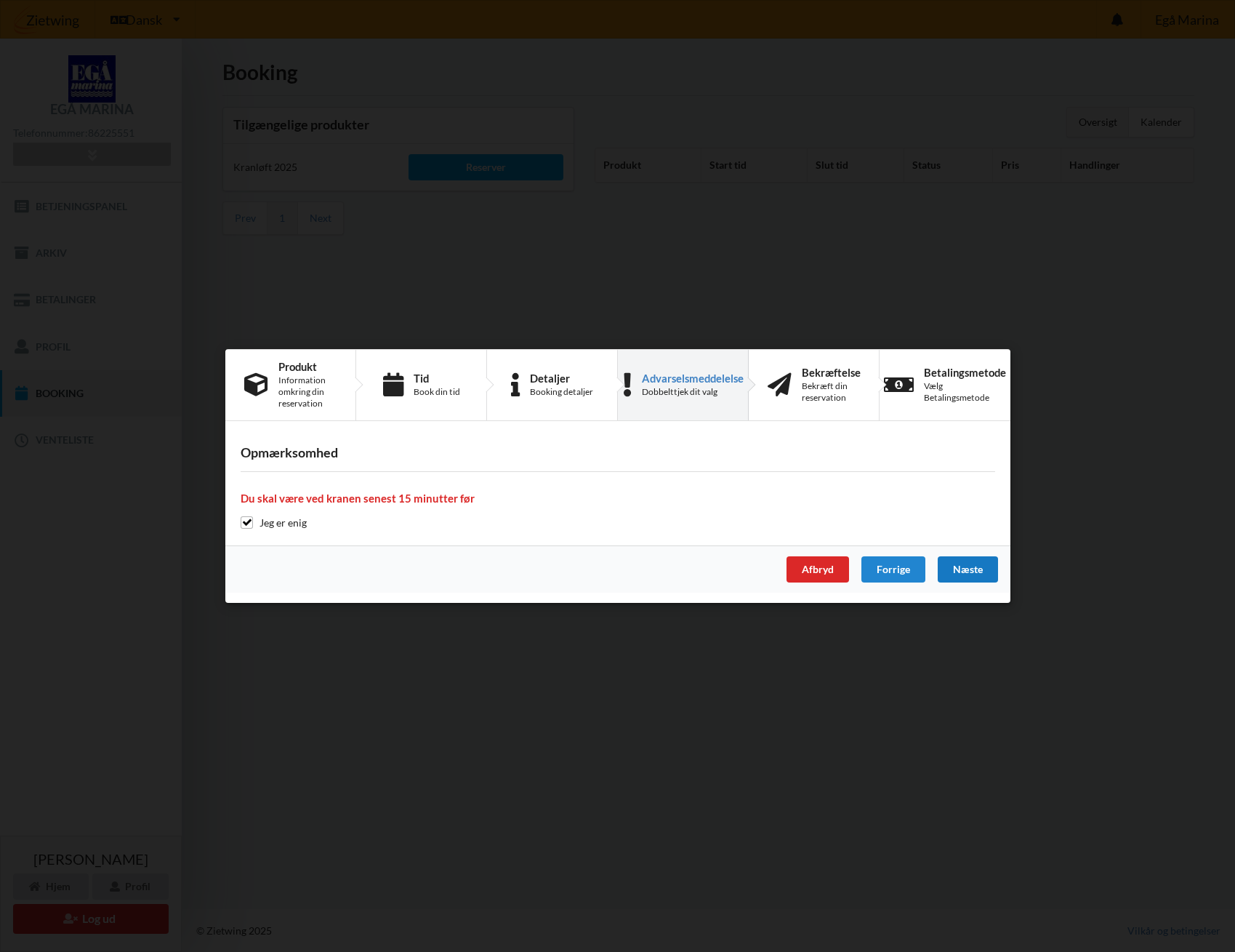
click at [971, 568] on div "Næste" at bounding box center [967, 569] width 60 height 26
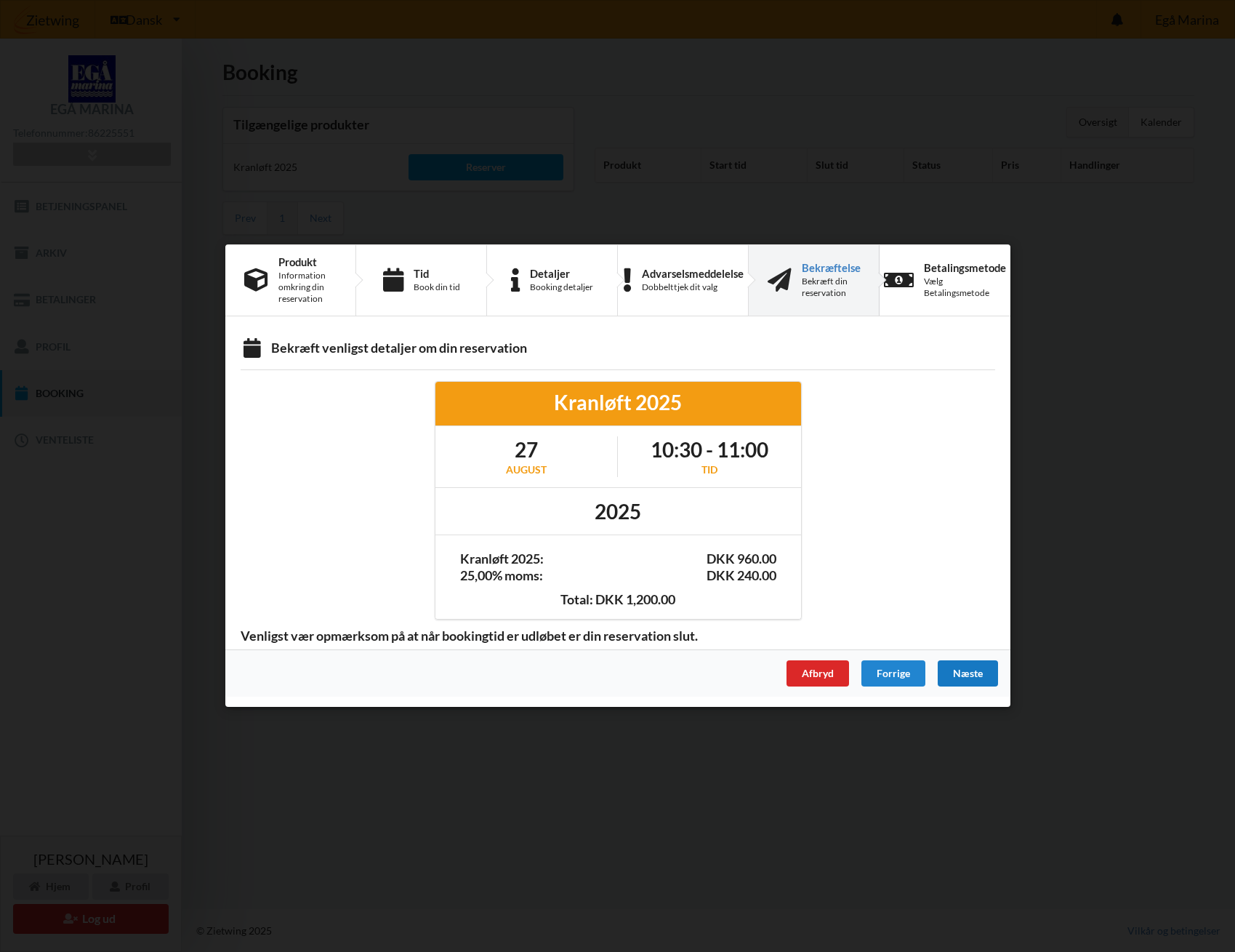
click at [968, 676] on div "Næste" at bounding box center [967, 674] width 60 height 26
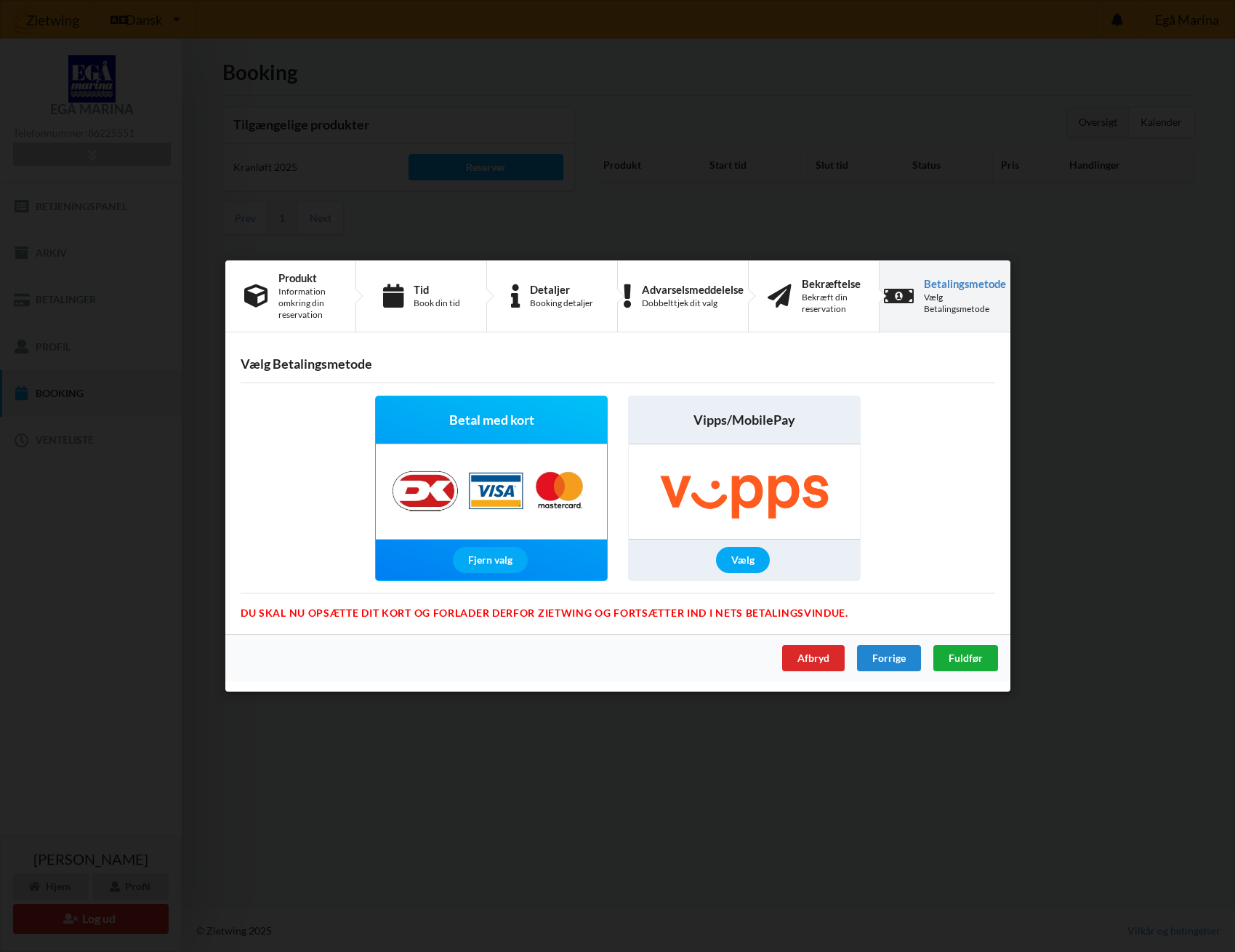
click at [980, 658] on span "Fuldfør" at bounding box center [964, 658] width 34 height 12
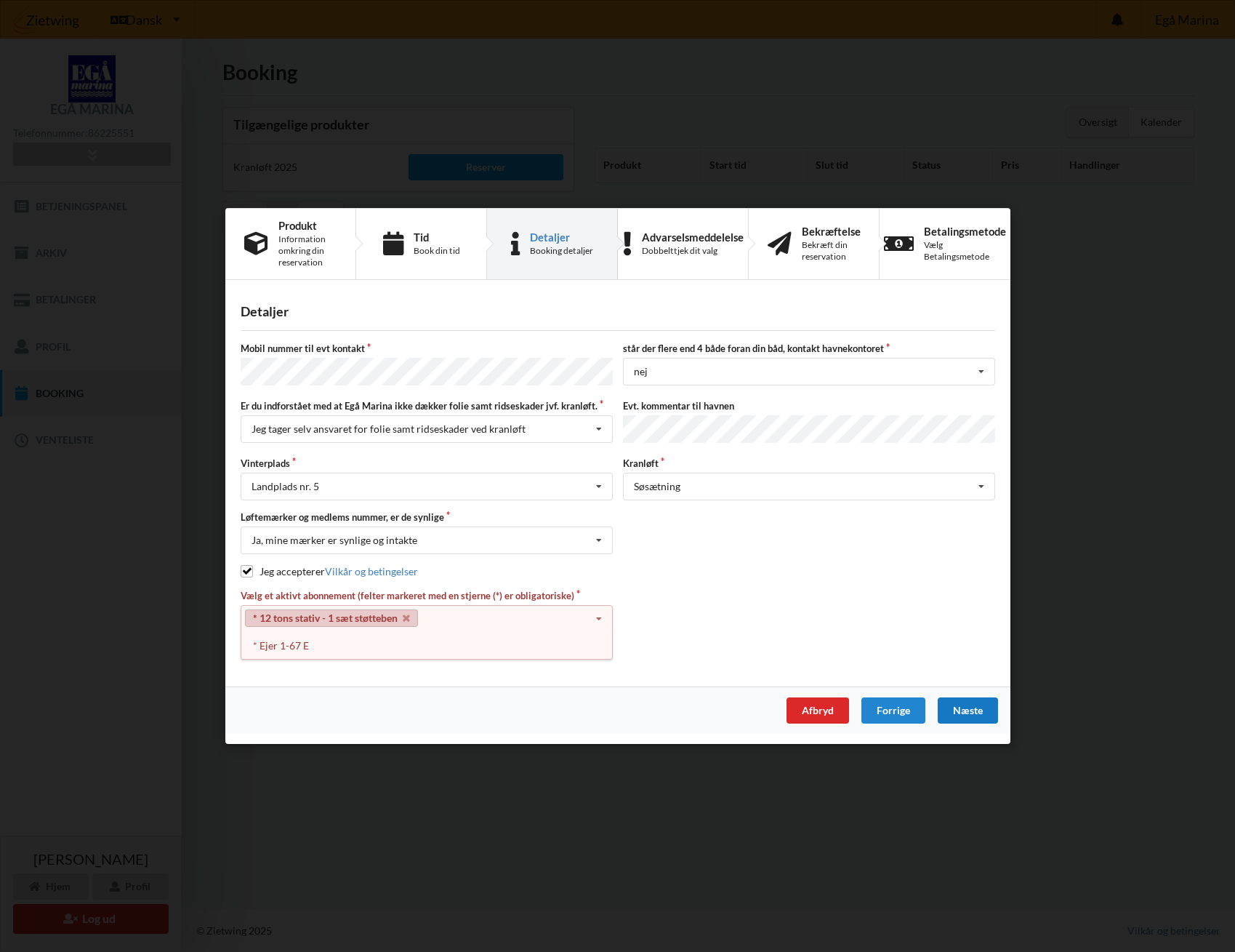
click at [594, 613] on icon at bounding box center [599, 619] width 22 height 27
click at [284, 637] on div "* Ejer 1-67 E" at bounding box center [426, 645] width 371 height 27
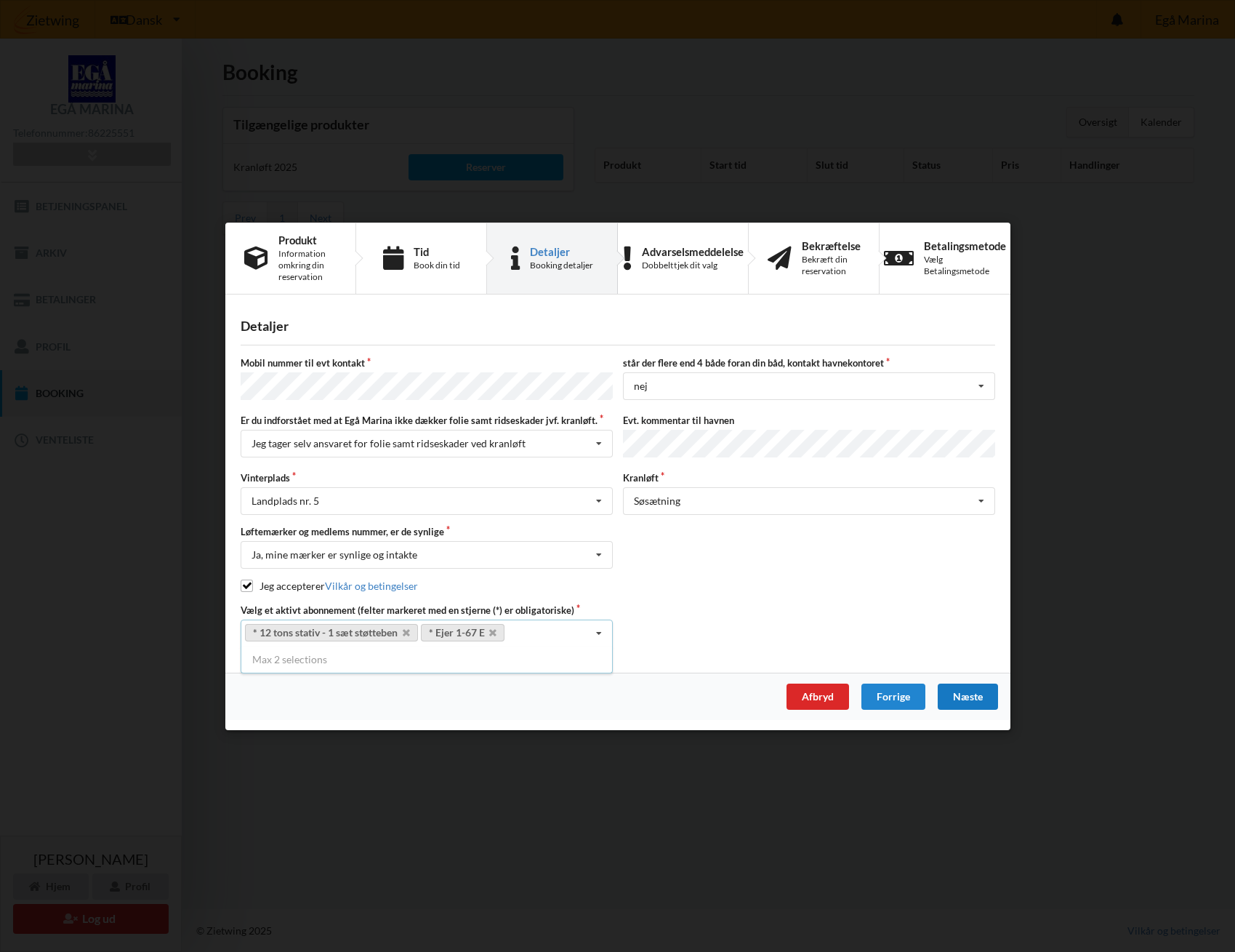
click at [970, 693] on div "Næste" at bounding box center [967, 696] width 60 height 26
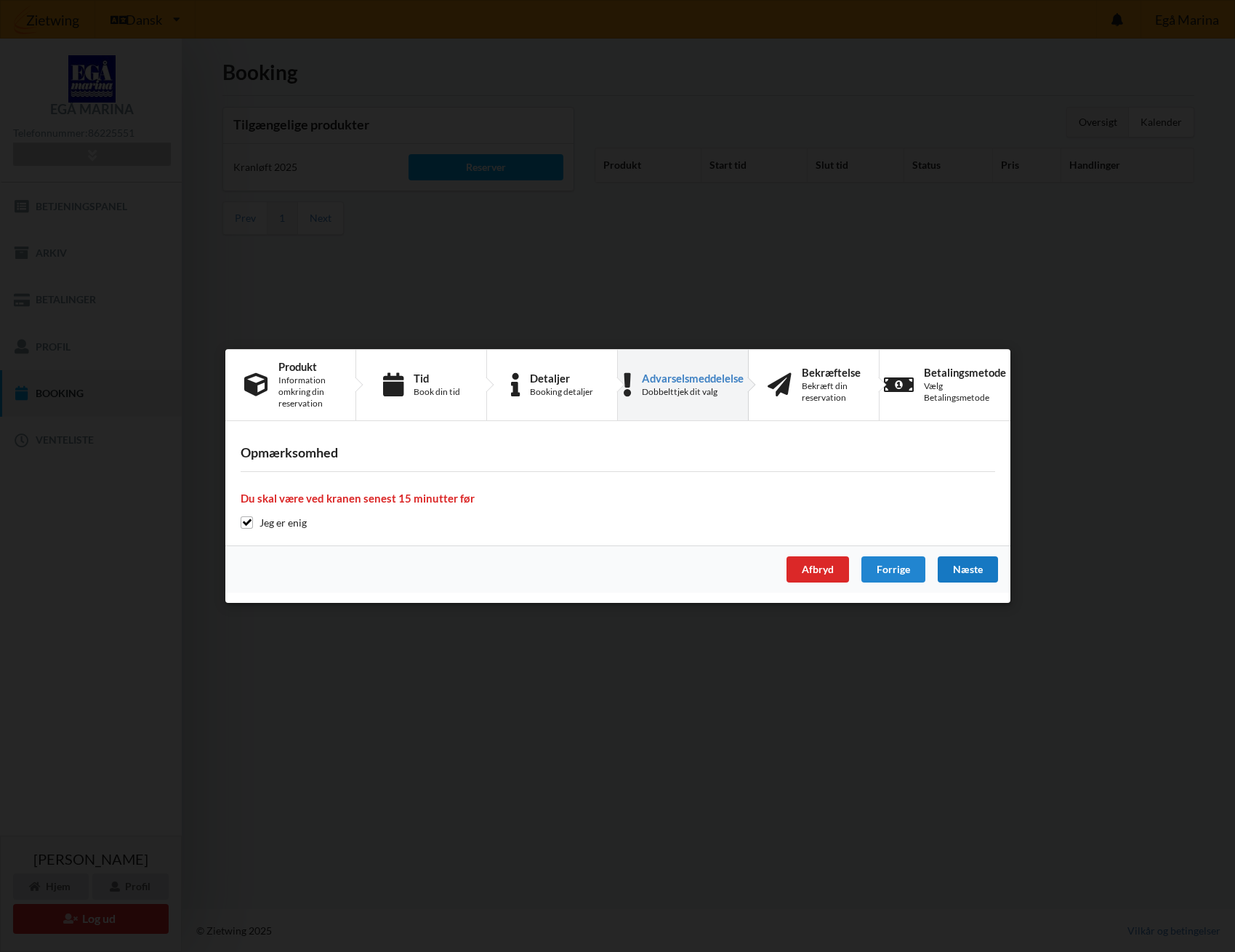
click at [971, 572] on div "Næste" at bounding box center [967, 569] width 60 height 26
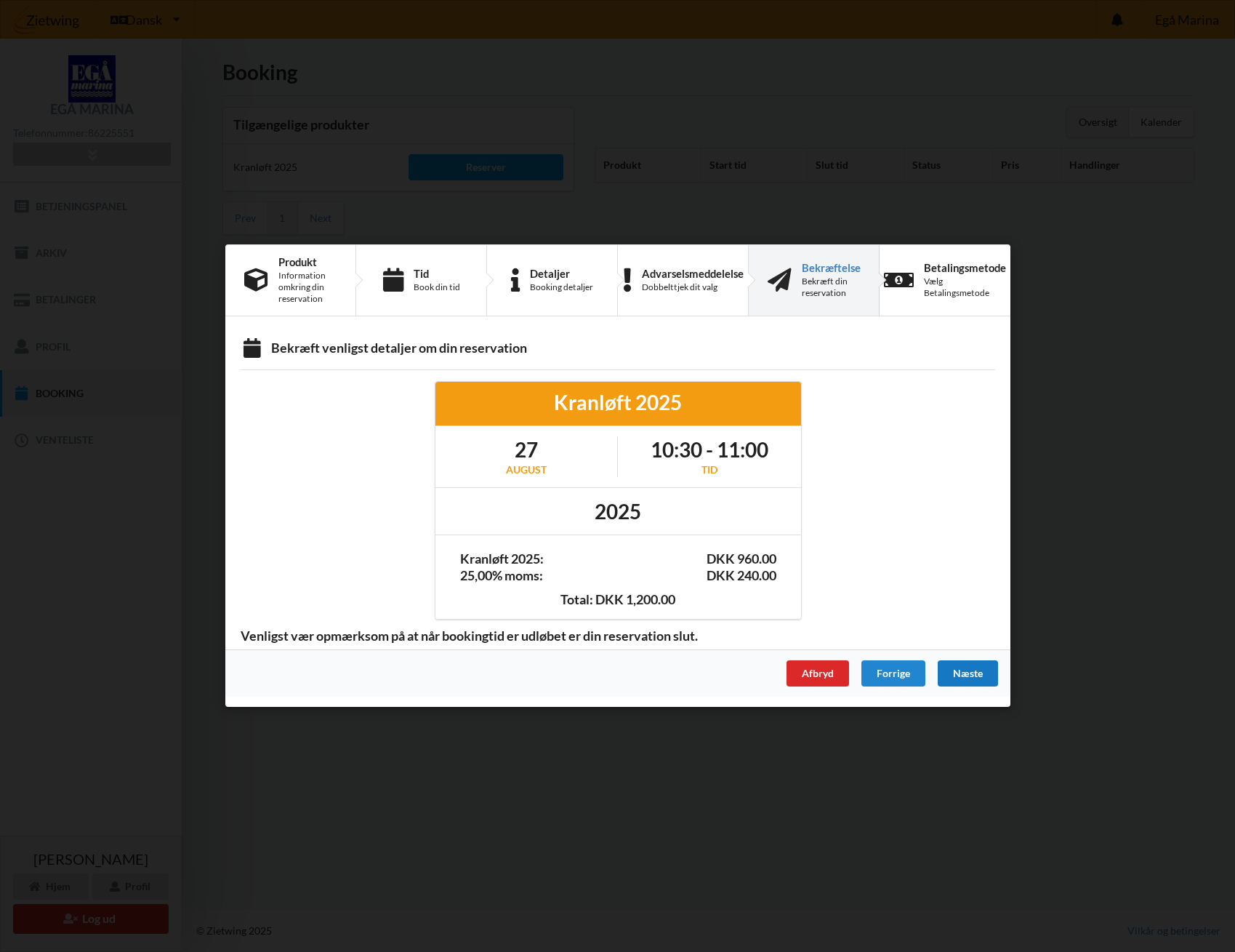
click at [970, 669] on div "Næste" at bounding box center [967, 674] width 60 height 26
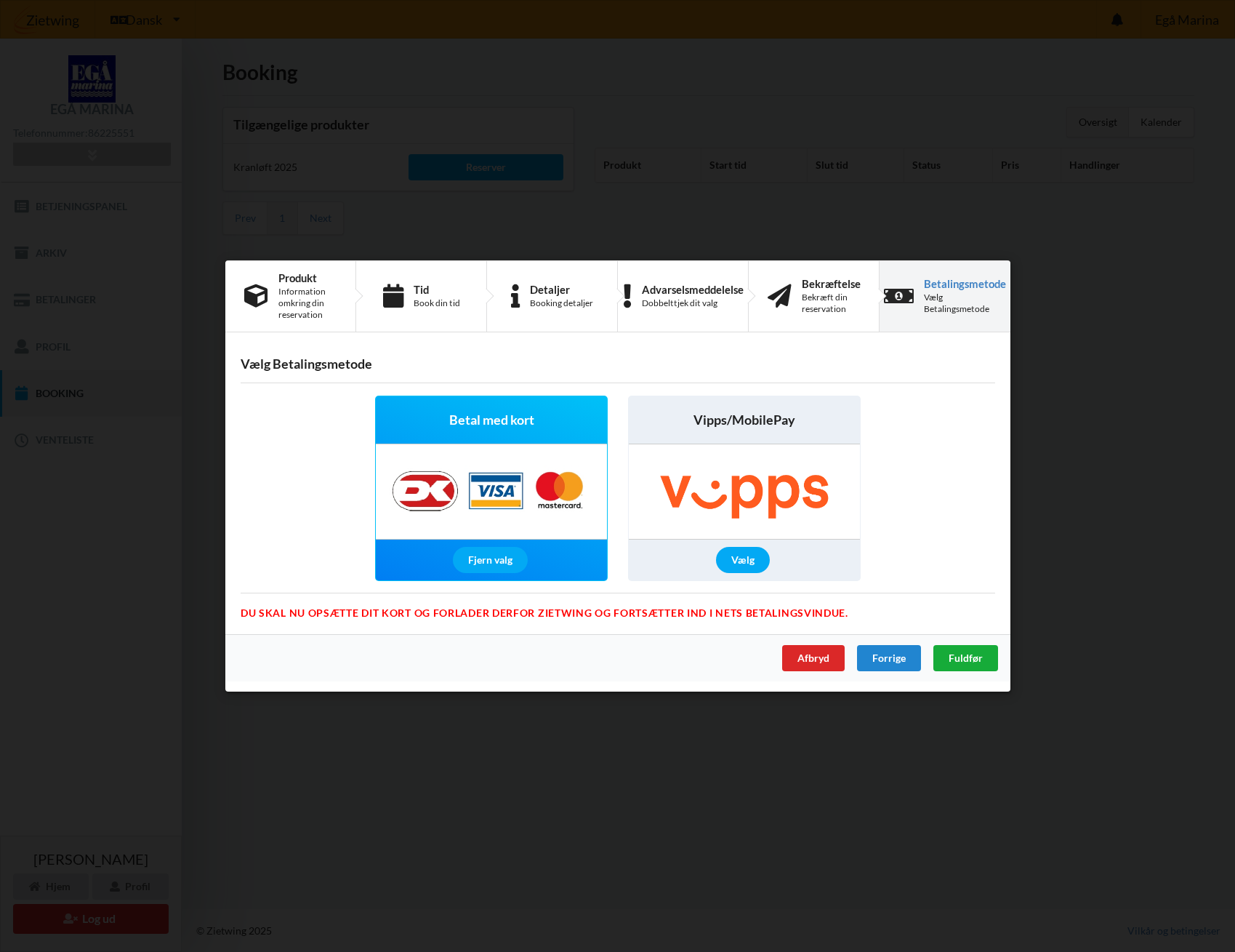
click at [970, 669] on div "Fuldfør" at bounding box center [965, 658] width 64 height 26
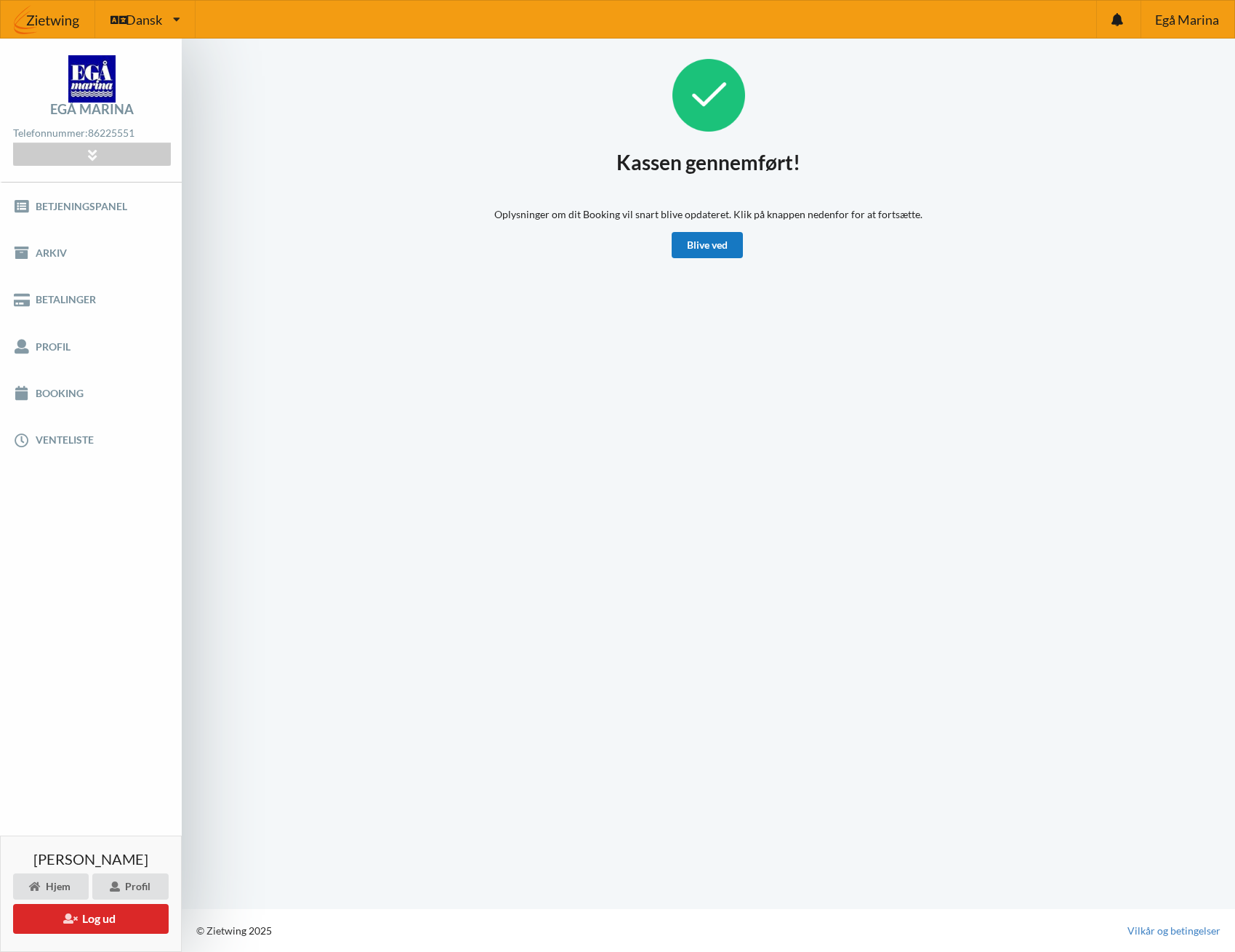
click at [729, 254] on link "Blive ved" at bounding box center [708, 245] width 71 height 26
